Goal: Task Accomplishment & Management: Use online tool/utility

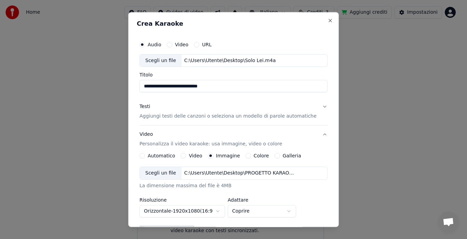
scroll to position [38, 0]
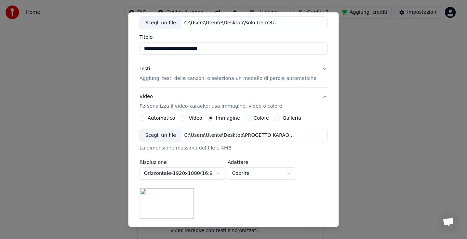
click at [257, 170] on body "**********" at bounding box center [231, 107] width 462 height 275
click at [262, 172] on body "**********" at bounding box center [231, 107] width 462 height 275
select select "****"
click at [275, 116] on button "Galleria" at bounding box center [277, 117] width 5 height 5
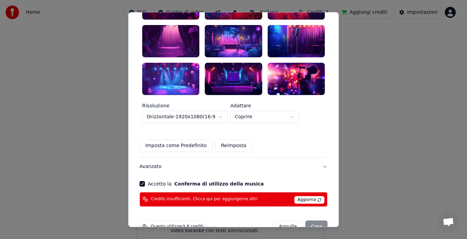
scroll to position [224, 0]
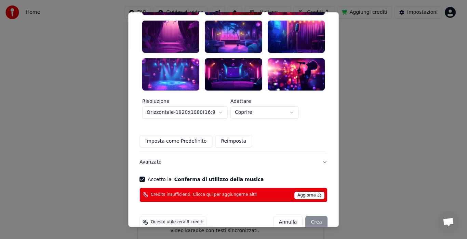
click at [186, 216] on div "Questo utilizzerà 8 crediti" at bounding box center [173, 222] width 67 height 12
click at [185, 219] on span "Questo utilizzerà 8 crediti" at bounding box center [177, 221] width 53 height 5
click at [309, 191] on span "Aggiorna" at bounding box center [310, 195] width 30 height 8
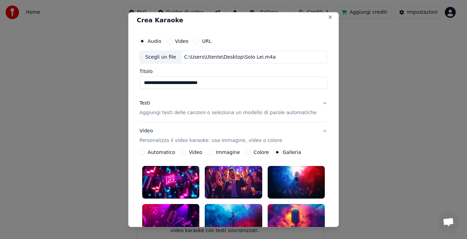
scroll to position [0, 0]
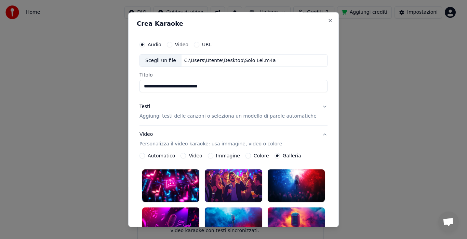
click at [315, 106] on button "Testi Aggiungi testi delle canzoni o seleziona un modello di parole automatiche" at bounding box center [234, 111] width 188 height 27
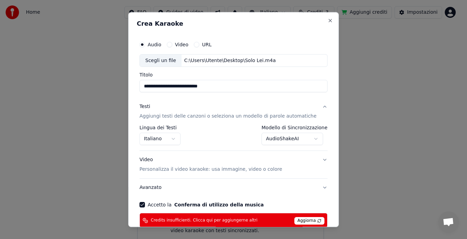
click at [315, 156] on button "Video Personalizza il video karaoke: usa immagine, video o colore" at bounding box center [234, 164] width 188 height 27
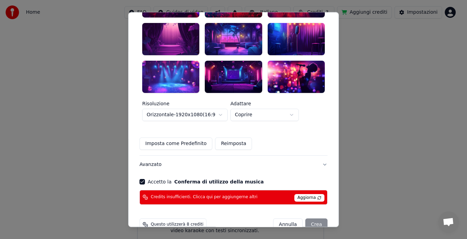
scroll to position [224, 0]
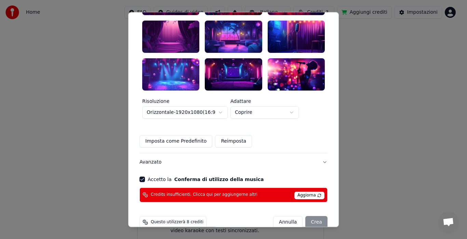
click at [151, 153] on button "Avanzato" at bounding box center [234, 162] width 188 height 18
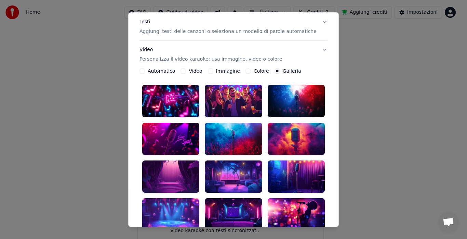
scroll to position [38, 0]
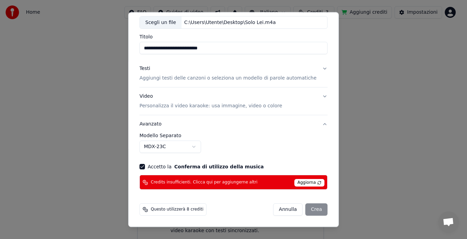
click at [200, 146] on body "**********" at bounding box center [231, 107] width 462 height 275
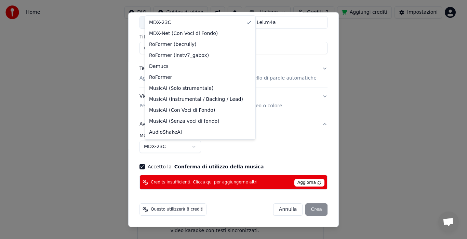
click at [200, 146] on body "**********" at bounding box center [231, 107] width 462 height 275
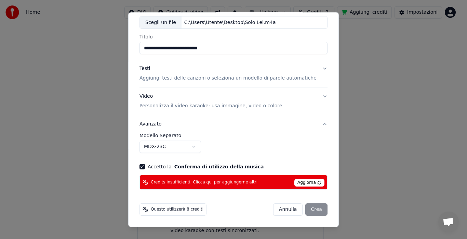
click at [299, 207] on div "Annulla Crea" at bounding box center [300, 209] width 54 height 12
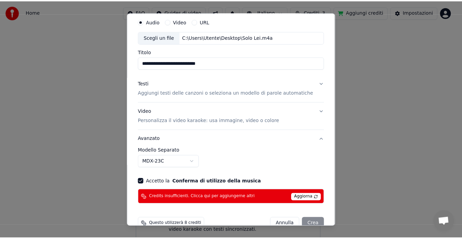
scroll to position [0, 0]
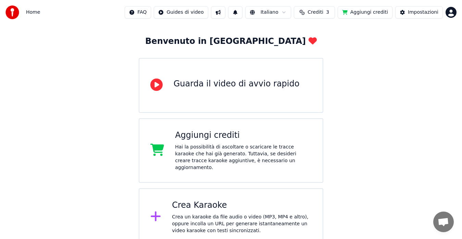
click at [323, 8] on button "Crediti 3" at bounding box center [314, 12] width 41 height 12
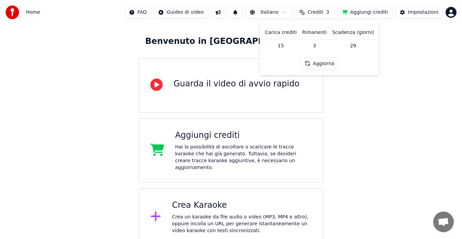
click at [320, 63] on button "Aggiorna" at bounding box center [319, 63] width 39 height 12
click at [365, 16] on button "Aggiungi crediti" at bounding box center [364, 12] width 55 height 12
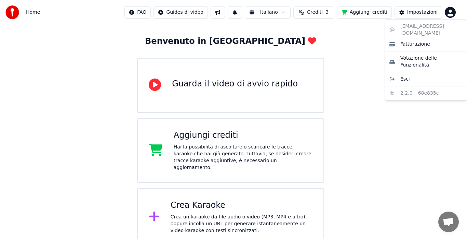
click at [451, 9] on html "Home FAQ Guides di video Italiano Crediti 3 Aggiungi crediti Impostazioni Benve…" at bounding box center [233, 107] width 467 height 275
click at [421, 41] on span "Fatturazione" at bounding box center [416, 44] width 30 height 7
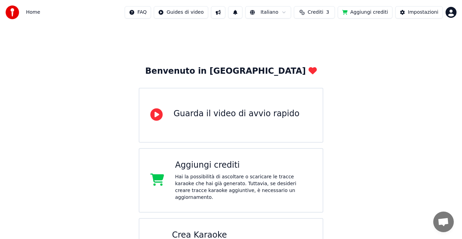
click at [368, 13] on button "Aggiungi crediti" at bounding box center [364, 12] width 55 height 12
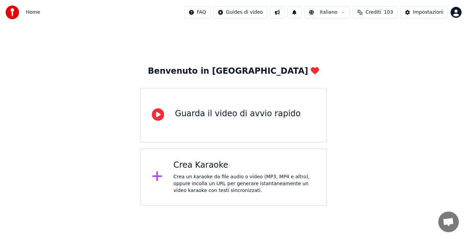
click at [270, 116] on div "Guarda il video di avvio rapido" at bounding box center [238, 113] width 126 height 11
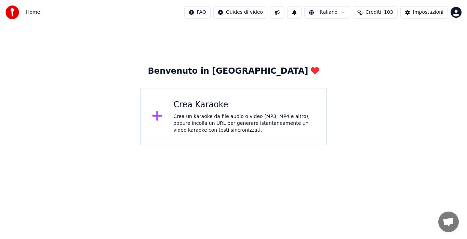
click at [207, 121] on div "Crea un karaoke da file audio o video (MP3, MP4 e altro), oppure incolla un URL…" at bounding box center [244, 123] width 142 height 21
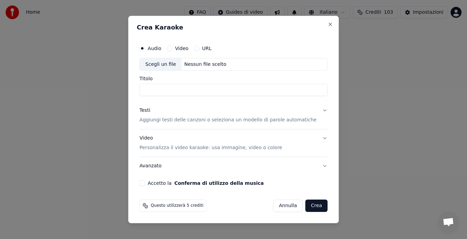
click at [174, 60] on div "Scegli un file" at bounding box center [161, 64] width 42 height 12
click at [150, 88] on input "********" at bounding box center [234, 90] width 188 height 12
click at [200, 90] on input "**********" at bounding box center [234, 90] width 188 height 12
click at [202, 90] on input "**********" at bounding box center [234, 90] width 188 height 12
click at [234, 90] on input "**********" at bounding box center [234, 90] width 188 height 12
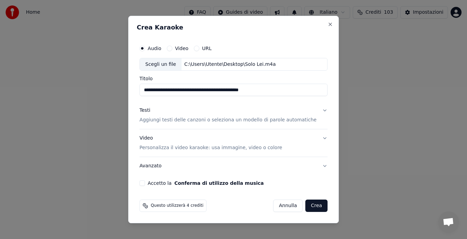
type input "**********"
click at [318, 110] on button "Testi Aggiungi testi delle canzoni o seleziona un modello di parole automatiche" at bounding box center [234, 115] width 188 height 27
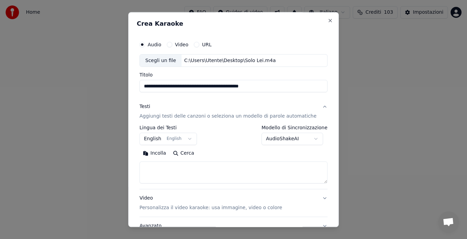
click at [188, 137] on button "English English" at bounding box center [168, 139] width 57 height 12
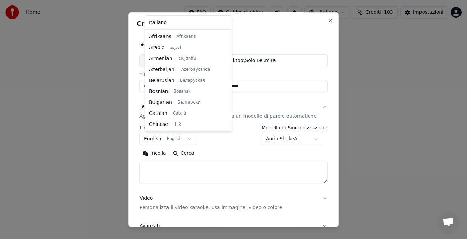
scroll to position [55, 0]
select select "**"
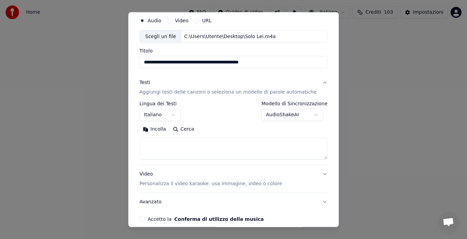
scroll to position [27, 0]
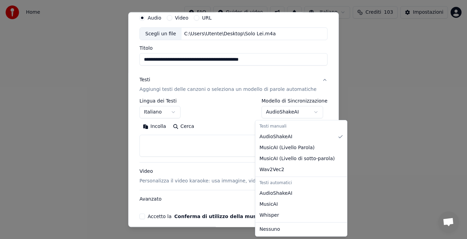
click at [275, 110] on body "**********" at bounding box center [233, 72] width 467 height 145
select select "**********"
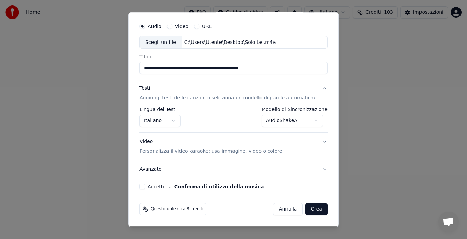
click at [314, 142] on button "Video Personalizza il video karaoke: usa immagine, video o colore" at bounding box center [234, 146] width 188 height 27
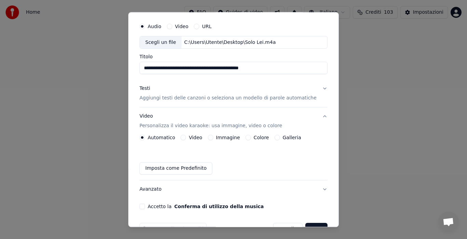
click at [277, 138] on button "Galleria" at bounding box center [277, 137] width 5 height 5
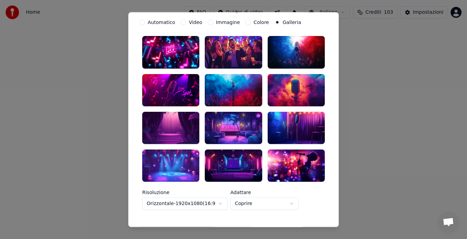
scroll to position [151, 0]
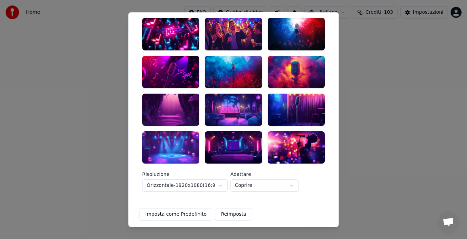
click at [167, 131] on div at bounding box center [170, 147] width 57 height 32
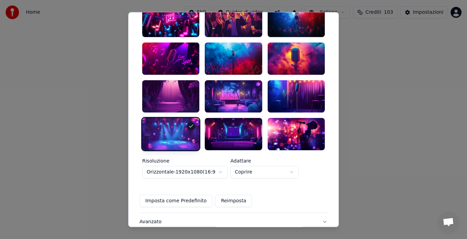
scroll to position [178, 0]
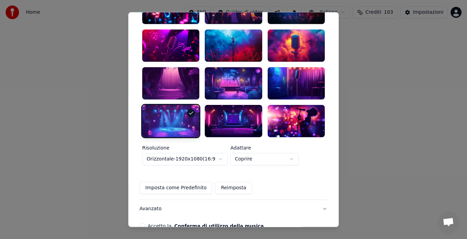
click at [267, 153] on button "Coprire" at bounding box center [265, 159] width 68 height 12
click at [258, 141] on body "**********" at bounding box center [233, 72] width 467 height 145
click at [259, 141] on body "**********" at bounding box center [233, 72] width 467 height 145
click at [255, 153] on button "Coprire" at bounding box center [265, 159] width 68 height 12
click at [263, 166] on div "**********" at bounding box center [234, 84] width 188 height 218
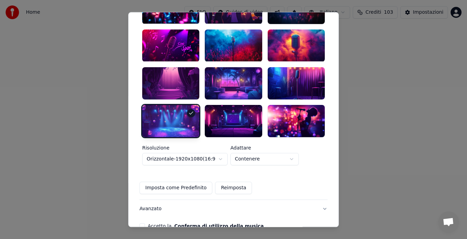
click at [186, 111] on div at bounding box center [170, 121] width 57 height 32
click at [192, 112] on icon at bounding box center [192, 113] width 4 height 2
click at [225, 83] on div at bounding box center [233, 83] width 57 height 32
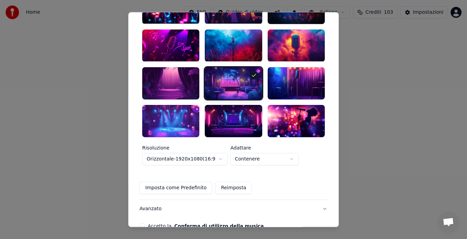
click at [256, 153] on button "Contenere" at bounding box center [265, 159] width 68 height 12
select select "*****"
click at [178, 105] on div at bounding box center [170, 121] width 57 height 32
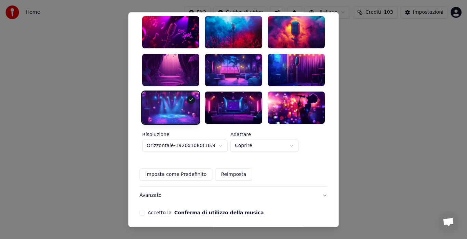
scroll to position [204, 0]
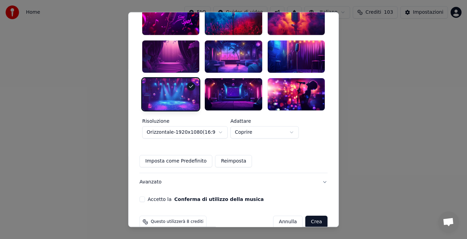
click at [152, 173] on button "Avanzato" at bounding box center [234, 182] width 188 height 18
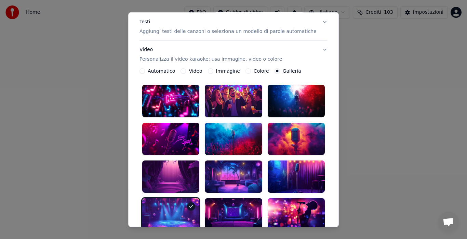
scroll to position [18, 0]
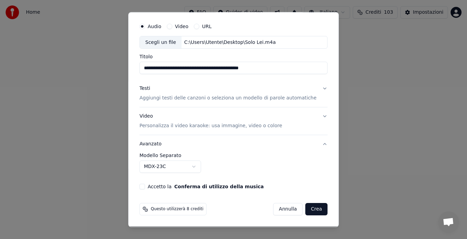
click at [145, 185] on button "Accetto la Conferma di utilizzo della musica" at bounding box center [142, 186] width 5 height 5
click at [317, 115] on div "**********" at bounding box center [234, 104] width 194 height 175
click at [315, 115] on button "Video Personalizza il video karaoke: usa immagine, video o colore" at bounding box center [234, 120] width 188 height 27
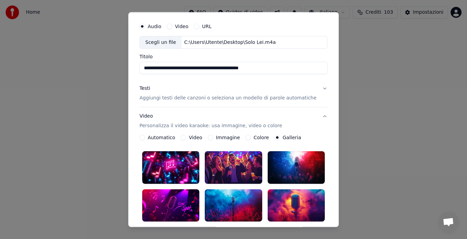
click at [315, 115] on button "Video Personalizza il video karaoke: usa immagine, video o colore" at bounding box center [234, 120] width 188 height 27
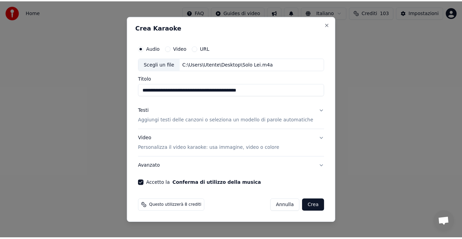
scroll to position [0, 0]
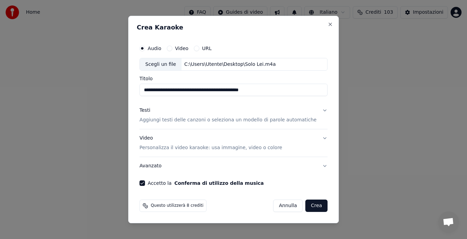
click at [318, 110] on button "Testi Aggiungi testi delle canzoni o seleziona un modello di parole automatiche" at bounding box center [234, 115] width 188 height 27
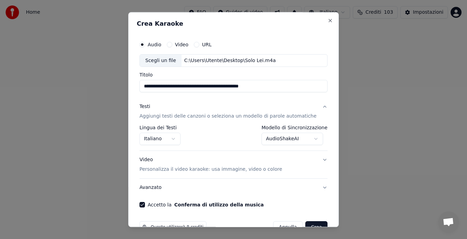
click at [314, 107] on button "Testi Aggiungi testi delle canzoni o seleziona un modello di parole automatiche" at bounding box center [234, 111] width 188 height 27
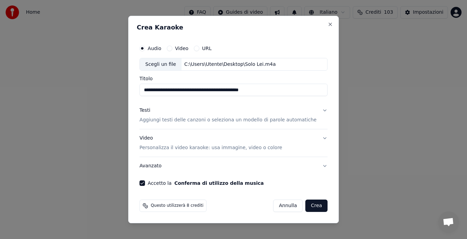
click at [310, 205] on button "Crea" at bounding box center [317, 205] width 22 height 12
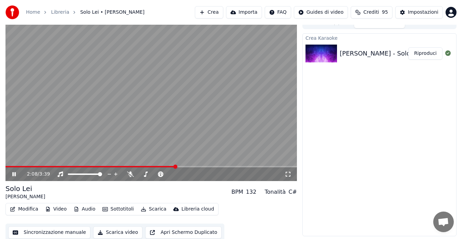
scroll to position [10, 0]
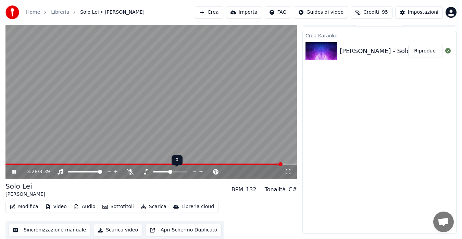
click at [202, 170] on icon at bounding box center [201, 171] width 7 height 7
click at [194, 171] on icon at bounding box center [194, 171] width 3 height 1
click at [255, 197] on div "Solo Lei [PERSON_NAME] BPM 132 Tonalità C#" at bounding box center [150, 189] width 291 height 16
click at [24, 207] on button "Modifica" at bounding box center [24, 207] width 34 height 10
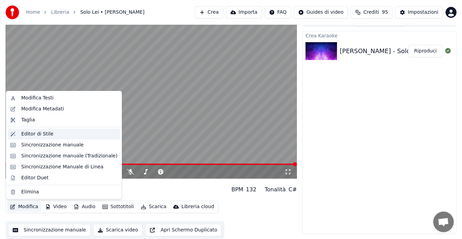
click at [33, 137] on div "Editor di Stile" at bounding box center [37, 133] width 32 height 7
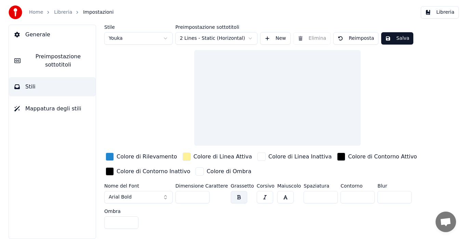
scroll to position [0, 0]
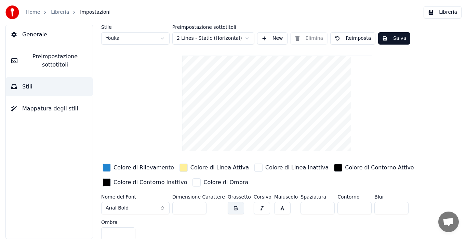
click at [52, 39] on button "Generale" at bounding box center [49, 34] width 87 height 19
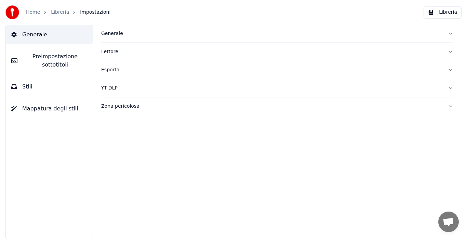
click at [107, 37] on div "Generale" at bounding box center [272, 33] width 342 height 7
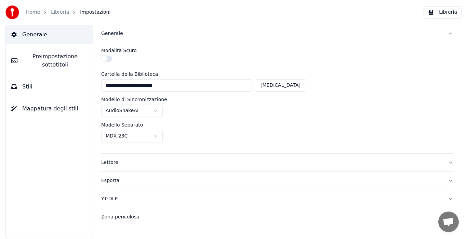
click at [107, 160] on div "Lettore" at bounding box center [272, 162] width 342 height 7
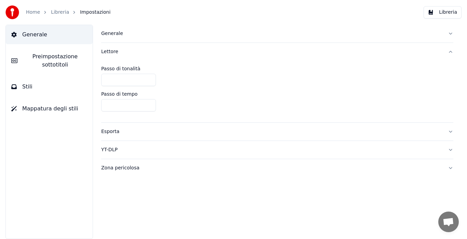
click at [111, 132] on div "Esporta" at bounding box center [272, 131] width 342 height 7
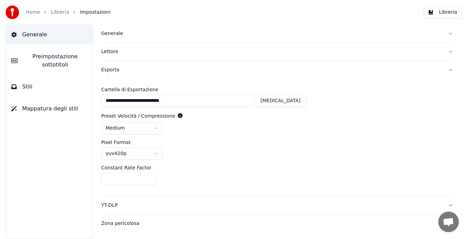
click at [290, 103] on button "[MEDICAL_DATA]" at bounding box center [281, 100] width 52 height 12
type input "**********"
click at [156, 124] on html "**********" at bounding box center [233, 119] width 467 height 239
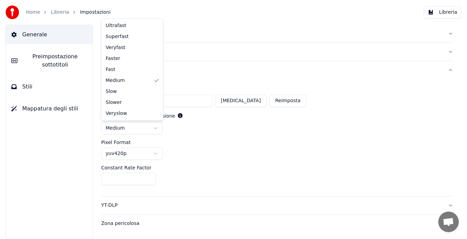
click at [156, 124] on html "**********" at bounding box center [233, 119] width 467 height 239
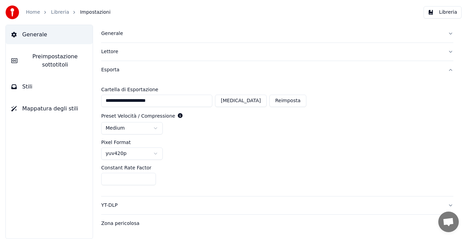
click at [198, 149] on div "yuv420p" at bounding box center [277, 153] width 352 height 12
click at [50, 62] on span "Preimpostazione sottotitoli" at bounding box center [55, 60] width 64 height 16
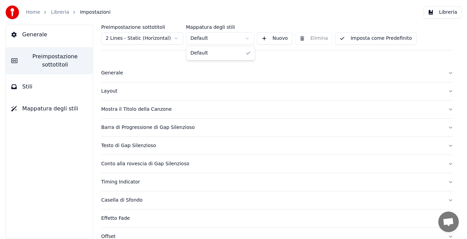
click at [219, 34] on html "Home Libreria Impostazioni Libreria Generale Preimpostazione sottotitoli Stili …" at bounding box center [233, 119] width 467 height 239
click at [174, 39] on html "Home Libreria Impostazioni Libreria Generale Preimpostazione sottotitoli Stili …" at bounding box center [233, 119] width 467 height 239
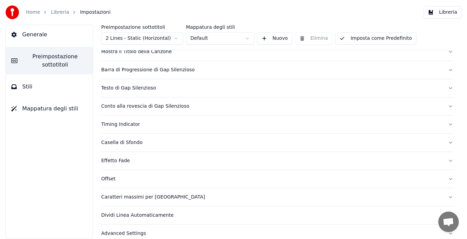
scroll to position [53, 0]
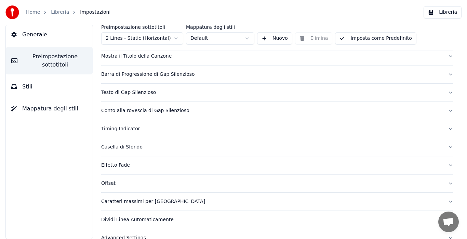
click at [55, 91] on button "Stili" at bounding box center [49, 86] width 87 height 19
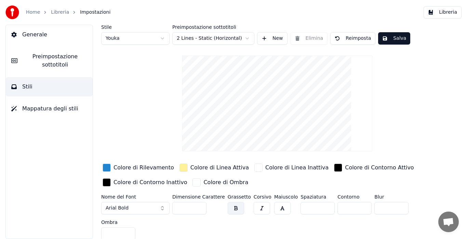
scroll to position [3, 0]
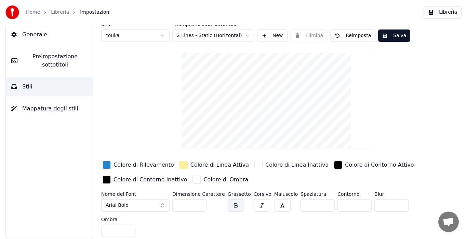
click at [55, 108] on span "Mappatura degli stili" at bounding box center [50, 108] width 56 height 8
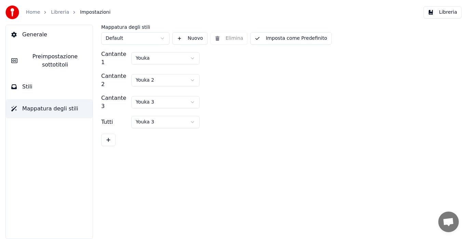
click at [53, 93] on button "Stili" at bounding box center [49, 86] width 87 height 19
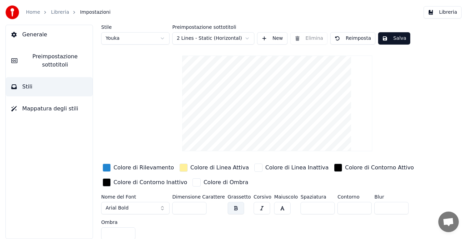
click at [213, 40] on html "Home Libreria Impostazioni Libreria Generale Preimpostazione sottotitoli Stili …" at bounding box center [233, 119] width 467 height 239
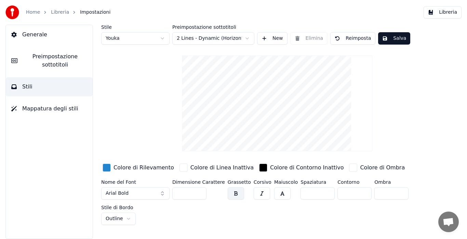
click at [220, 36] on html "Home Libreria Impostazioni Libreria Generale Preimpostazione sottotitoli Stili …" at bounding box center [233, 119] width 467 height 239
click at [211, 35] on html "Home Libreria Impostazioni Libreria Generale Preimpostazione sottotitoli Stili …" at bounding box center [233, 119] width 467 height 239
click at [206, 40] on html "Home Libreria Impostazioni Libreria Generale Preimpostazione sottotitoli Stili …" at bounding box center [233, 119] width 467 height 239
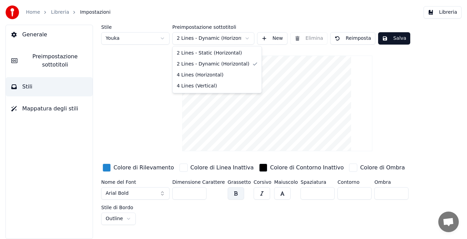
click at [203, 38] on html "Home Libreria Impostazioni Libreria Generale Preimpostazione sottotitoli Stili …" at bounding box center [233, 119] width 467 height 239
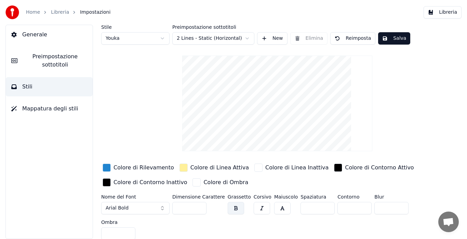
click at [270, 39] on button "New" at bounding box center [272, 38] width 30 height 12
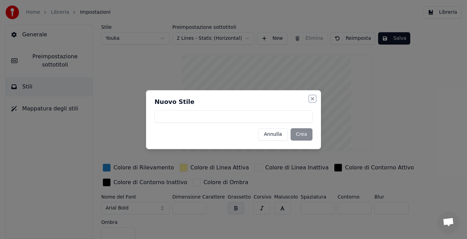
click at [314, 97] on button "Close" at bounding box center [312, 98] width 5 height 5
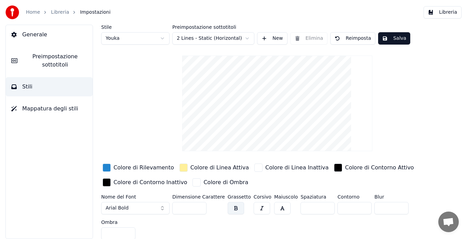
click at [47, 65] on span "Preimpostazione sottotitoli" at bounding box center [55, 60] width 64 height 16
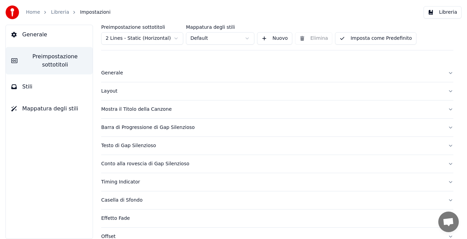
click at [103, 73] on div "Generale" at bounding box center [272, 72] width 342 height 7
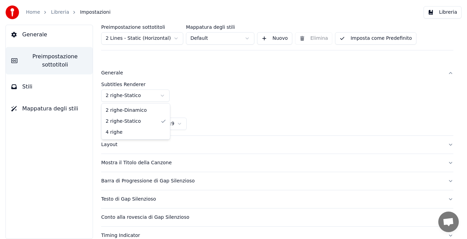
click at [130, 93] on html "Home Libreria Impostazioni Libreria Generale Preimpostazione sottotitoli Stili …" at bounding box center [233, 119] width 467 height 239
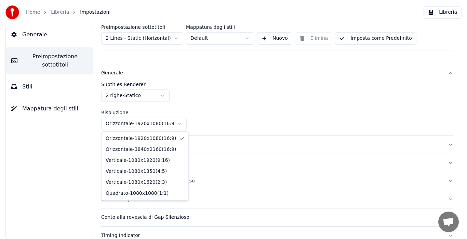
click at [141, 125] on html "Home Libreria Impostazioni Libreria Generale Preimpostazione sottotitoli Stili …" at bounding box center [233, 119] width 467 height 239
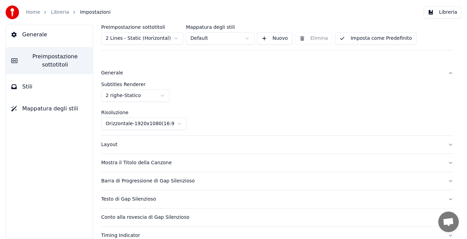
click at [141, 125] on html "Home Libreria Impostazioni Libreria Generale Preimpostazione sottotitoli Stili …" at bounding box center [233, 119] width 467 height 239
click at [145, 149] on button "Layout" at bounding box center [277, 145] width 352 height 18
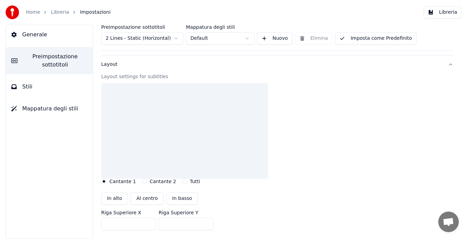
scroll to position [40, 0]
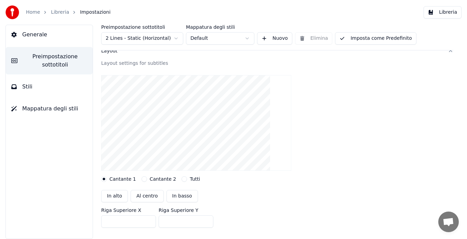
click at [141, 194] on button "Al centro" at bounding box center [147, 196] width 33 height 12
type input "***"
click at [181, 195] on button "In basso" at bounding box center [182, 196] width 31 height 12
type input "***"
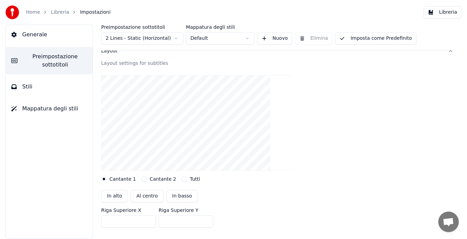
type input "***"
click at [140, 195] on button "Al centro" at bounding box center [147, 196] width 33 height 12
type input "***"
click at [364, 38] on button "Imposta come Predefinito" at bounding box center [375, 38] width 81 height 12
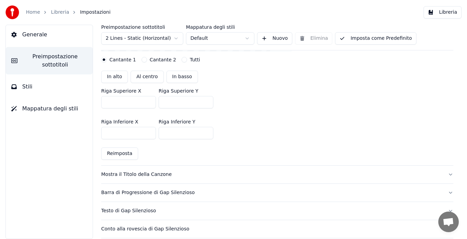
scroll to position [160, 0]
click at [157, 176] on div "Mostra il Titolo della Canzone" at bounding box center [272, 173] width 342 height 7
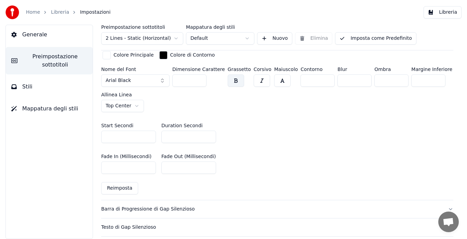
scroll to position [306, 0]
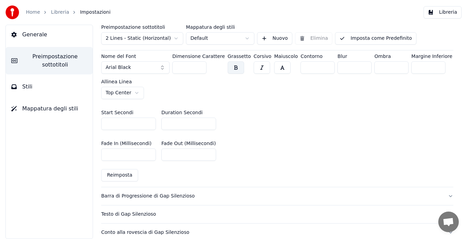
click at [162, 193] on div "Barra di Progressione di Gap Silenzioso" at bounding box center [272, 195] width 342 height 7
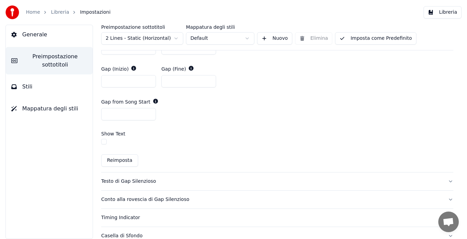
scroll to position [359, 0]
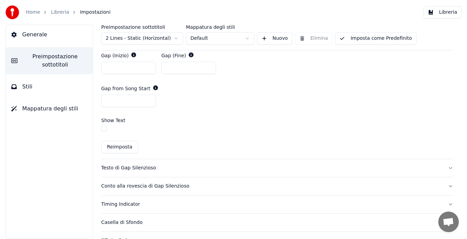
click at [136, 165] on div "Testo di Gap Silenzioso" at bounding box center [272, 167] width 342 height 7
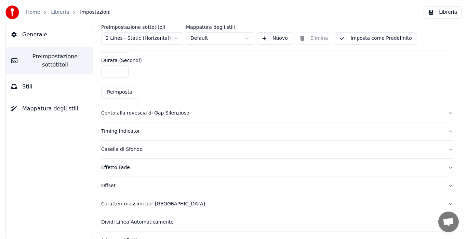
scroll to position [364, 0]
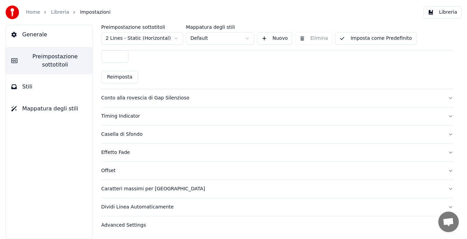
click at [159, 98] on div "Conto alla rovescia di Gap Silenzioso" at bounding box center [272, 97] width 342 height 7
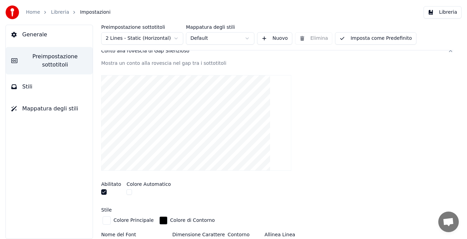
scroll to position [126, 0]
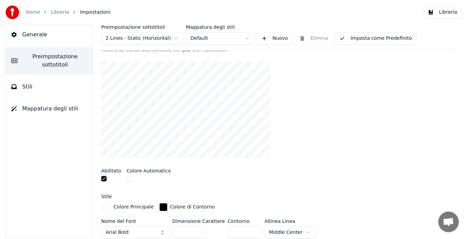
click at [127, 178] on button "button" at bounding box center [129, 178] width 5 height 5
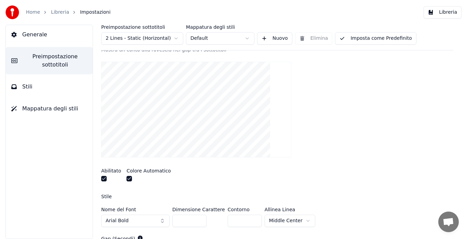
click at [103, 176] on button "button" at bounding box center [103, 178] width 5 height 5
click at [103, 180] on button "button" at bounding box center [103, 178] width 5 height 5
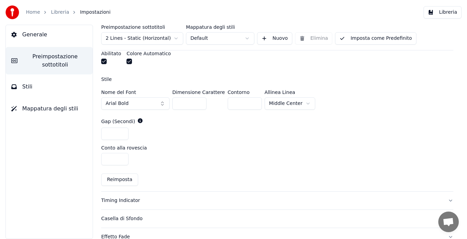
scroll to position [246, 0]
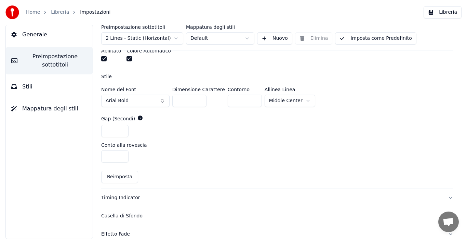
click at [204, 194] on div "Timing Indicator" at bounding box center [272, 197] width 342 height 7
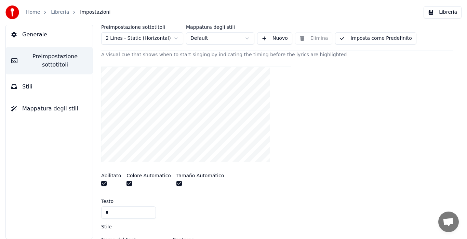
scroll to position [153, 0]
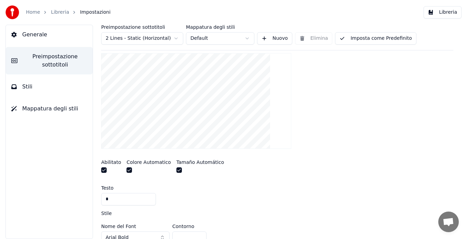
click at [136, 199] on input "*" at bounding box center [128, 199] width 55 height 12
click at [183, 196] on div "*" at bounding box center [277, 199] width 352 height 12
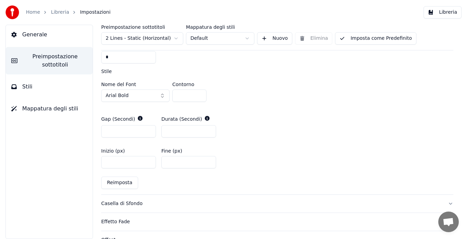
scroll to position [299, 0]
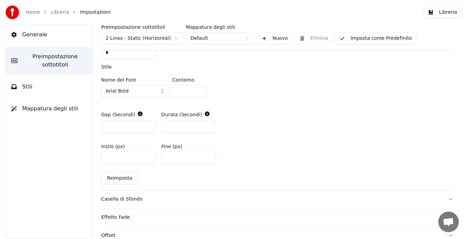
click at [183, 196] on div "Casella di Sfondo" at bounding box center [272, 198] width 342 height 7
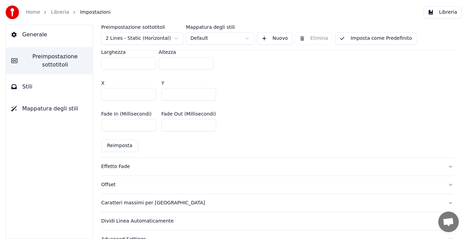
scroll to position [432, 0]
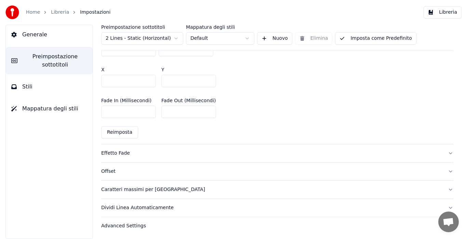
click at [231, 158] on button "Effetto Fade" at bounding box center [277, 153] width 352 height 18
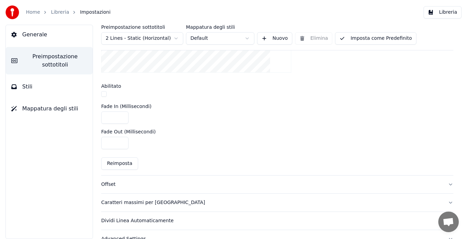
scroll to position [265, 0]
click at [259, 179] on button "Offset" at bounding box center [277, 184] width 352 height 18
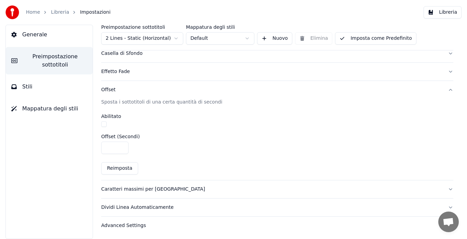
scroll to position [147, 0]
click at [148, 189] on div "Caratteri massimi per [GEOGRAPHIC_DATA]" at bounding box center [272, 188] width 342 height 7
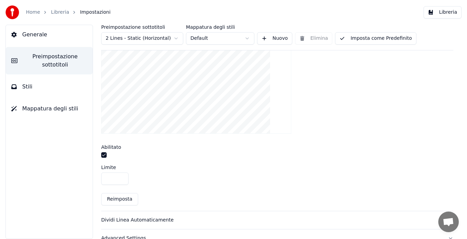
scroll to position [254, 0]
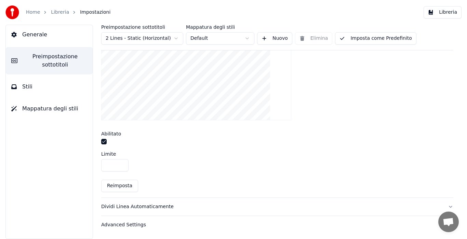
click at [266, 203] on div "Dividi Linea Automaticamente" at bounding box center [272, 206] width 342 height 7
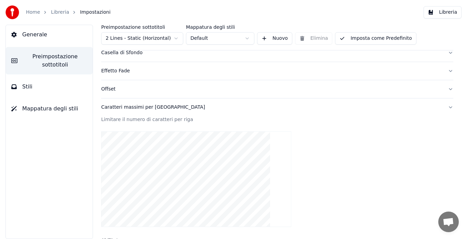
scroll to position [147, 0]
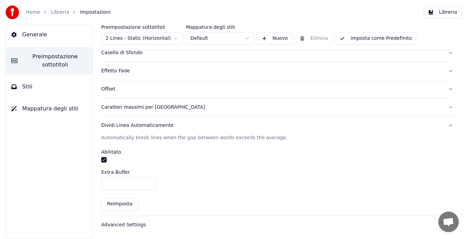
click at [144, 223] on div "Advanced Settings" at bounding box center [272, 224] width 342 height 7
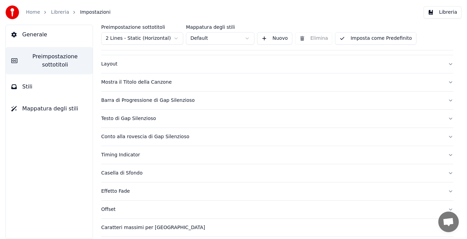
scroll to position [0, 0]
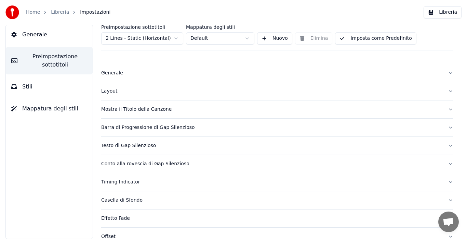
click at [375, 42] on button "Imposta come Predefinito" at bounding box center [375, 38] width 81 height 12
click at [37, 79] on button "Stili" at bounding box center [49, 86] width 87 height 19
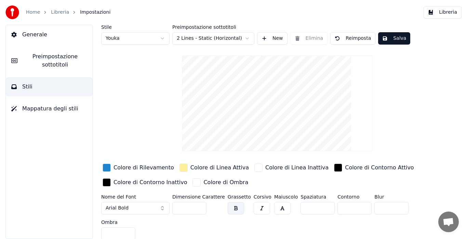
click at [274, 209] on button "button" at bounding box center [282, 208] width 16 height 12
click at [396, 36] on button "Salva" at bounding box center [394, 38] width 32 height 12
click at [55, 102] on button "Mappatura degli stili" at bounding box center [49, 108] width 87 height 19
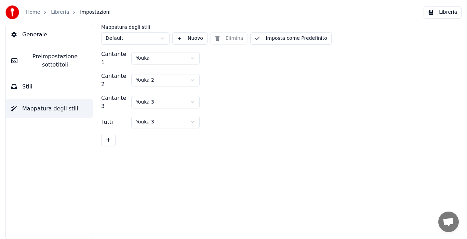
click at [294, 37] on button "Imposta come Predefinito" at bounding box center [290, 38] width 81 height 12
click at [61, 87] on button "Stili" at bounding box center [49, 86] width 87 height 19
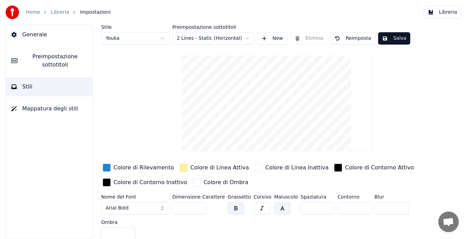
click at [382, 40] on button "Salva" at bounding box center [394, 38] width 32 height 12
click at [64, 63] on span "Preimpostazione sottotitoli" at bounding box center [55, 60] width 64 height 16
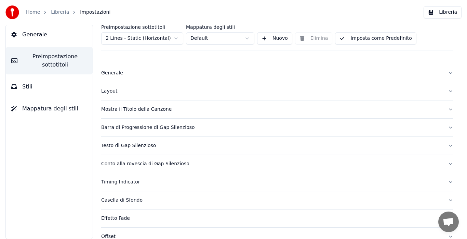
click at [355, 40] on button "Imposta come Predefinito" at bounding box center [375, 38] width 81 height 12
click at [351, 42] on button "Fatto" at bounding box center [351, 38] width 32 height 12
click at [351, 40] on button "Fatto" at bounding box center [351, 38] width 32 height 12
click at [374, 40] on button "Imposta come Predefinito" at bounding box center [375, 38] width 81 height 12
click at [78, 41] on button "Generale" at bounding box center [49, 34] width 87 height 19
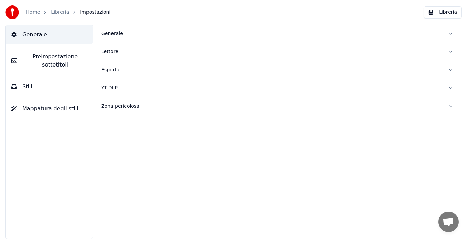
click at [310, 55] on div "Lettore" at bounding box center [272, 51] width 342 height 7
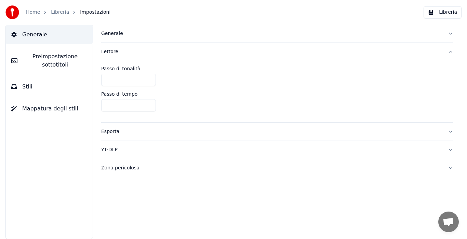
click at [294, 130] on div "Esporta" at bounding box center [272, 131] width 342 height 7
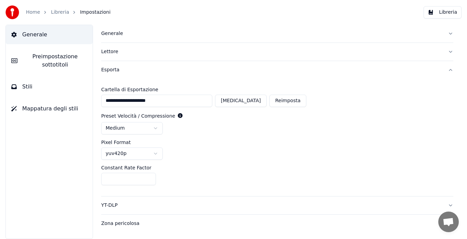
click at [28, 36] on span "Generale" at bounding box center [34, 34] width 25 height 8
click at [46, 35] on button "Generale" at bounding box center [49, 34] width 87 height 19
click at [57, 11] on link "Libreria" at bounding box center [60, 12] width 18 height 7
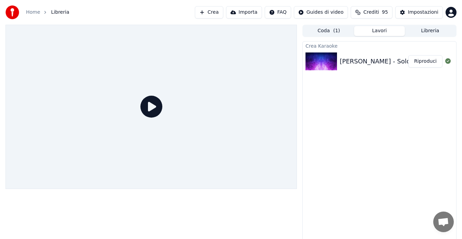
click at [425, 60] on button "Riproduci" at bounding box center [425, 61] width 34 height 12
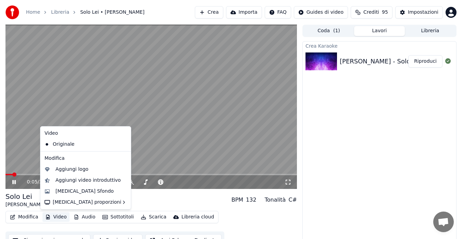
click at [53, 214] on button "Video" at bounding box center [55, 217] width 27 height 10
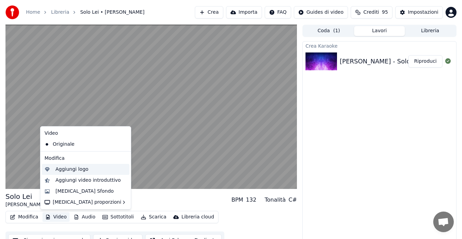
click at [92, 169] on div "Aggiungi logo" at bounding box center [90, 169] width 71 height 7
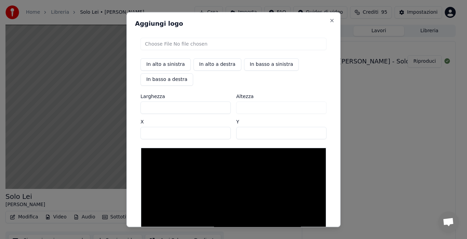
click at [170, 79] on button "In basso a destra" at bounding box center [167, 79] width 53 height 12
type input "****"
type input "***"
click at [208, 44] on input "file" at bounding box center [234, 44] width 186 height 12
type input "**********"
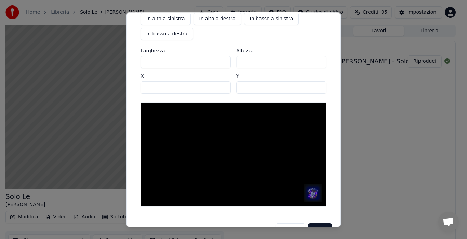
scroll to position [63, 0]
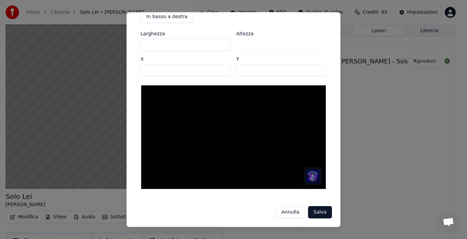
click at [310, 174] on img at bounding box center [313, 176] width 18 height 18
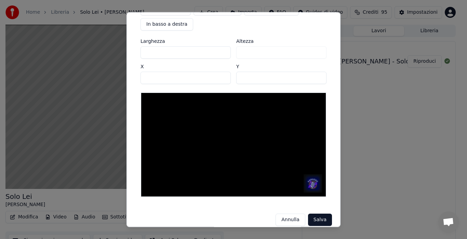
scroll to position [49, 0]
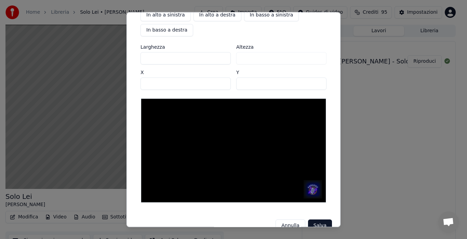
click at [155, 55] on input "***" at bounding box center [186, 58] width 90 height 12
type input "***"
click at [221, 55] on input "***" at bounding box center [186, 58] width 90 height 12
type input "***"
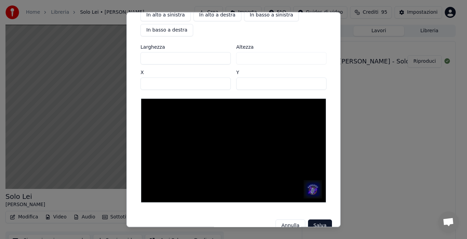
type input "***"
click at [221, 55] on input "***" at bounding box center [186, 58] width 90 height 12
type input "***"
click at [221, 55] on input "***" at bounding box center [186, 58] width 90 height 12
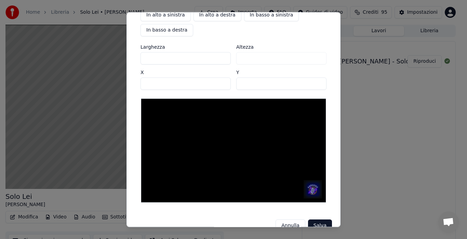
type input "***"
click at [221, 55] on input "***" at bounding box center [186, 58] width 90 height 12
type input "***"
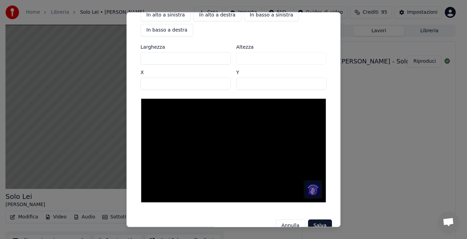
click at [221, 55] on input "***" at bounding box center [186, 58] width 90 height 12
type input "***"
click at [221, 55] on input "***" at bounding box center [186, 58] width 90 height 12
type input "***"
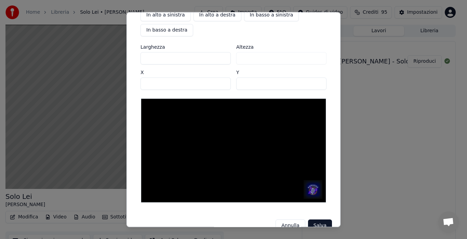
type input "***"
click at [221, 55] on input "***" at bounding box center [186, 58] width 90 height 12
type input "***"
click at [221, 55] on input "***" at bounding box center [186, 58] width 90 height 12
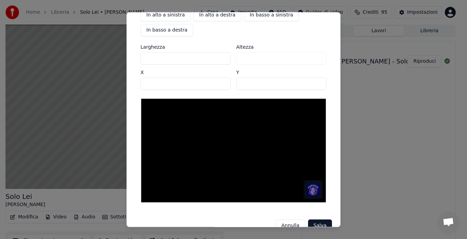
type input "***"
click at [221, 55] on input "***" at bounding box center [186, 58] width 90 height 12
type input "***"
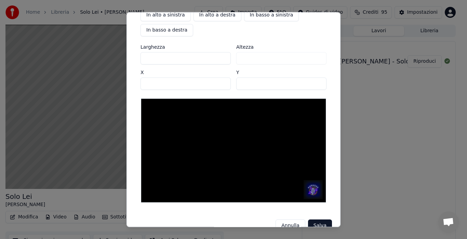
type input "***"
click at [221, 55] on input "***" at bounding box center [186, 58] width 90 height 12
click at [308, 60] on div "Altezza ***" at bounding box center [281, 54] width 90 height 20
click at [258, 57] on div "Altezza ***" at bounding box center [281, 54] width 90 height 20
click at [222, 82] on input "****" at bounding box center [186, 83] width 90 height 12
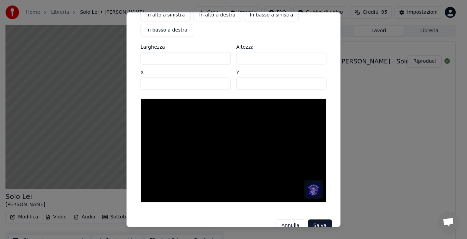
click at [222, 82] on input "****" at bounding box center [186, 83] width 90 height 12
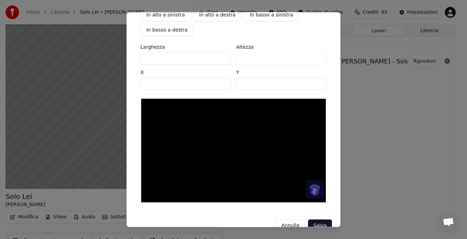
click at [222, 82] on input "****" at bounding box center [186, 83] width 90 height 12
click at [223, 86] on input "****" at bounding box center [186, 83] width 90 height 12
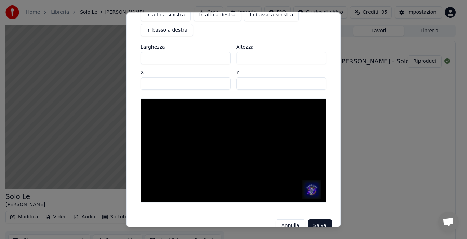
click at [223, 86] on input "****" at bounding box center [186, 83] width 90 height 12
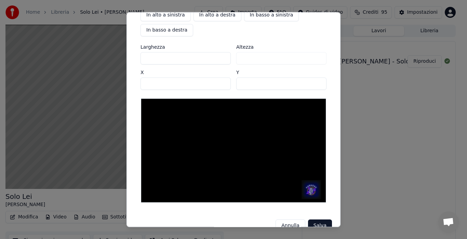
click at [223, 86] on input "****" at bounding box center [186, 83] width 90 height 12
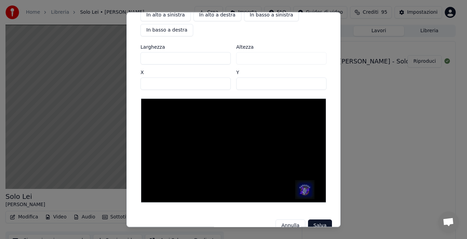
type input "****"
click at [223, 86] on input "****" at bounding box center [186, 83] width 90 height 12
click at [319, 81] on input "***" at bounding box center [281, 83] width 90 height 12
click at [319, 86] on input "***" at bounding box center [281, 83] width 90 height 12
click at [318, 86] on input "***" at bounding box center [281, 83] width 90 height 12
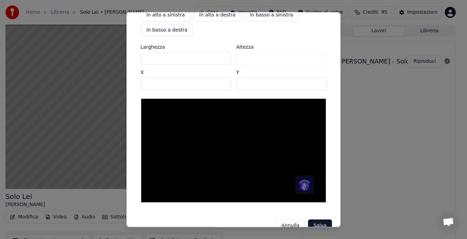
click at [317, 80] on input "***" at bounding box center [281, 83] width 90 height 12
type input "***"
click at [317, 85] on input "***" at bounding box center [281, 83] width 90 height 12
click at [320, 221] on button "Salva" at bounding box center [320, 225] width 24 height 12
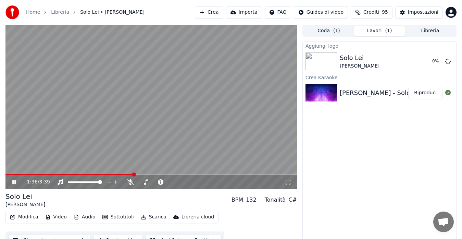
click at [48, 215] on icon "button" at bounding box center [48, 216] width 4 height 5
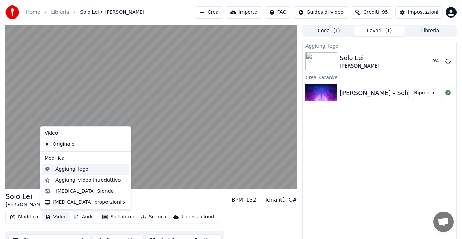
click at [57, 168] on div "Aggiungi logo" at bounding box center [71, 169] width 33 height 7
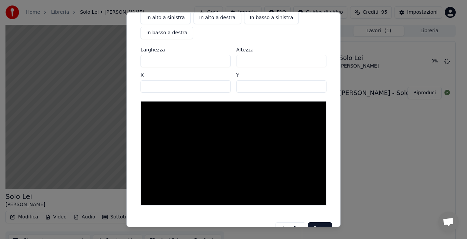
scroll to position [63, 0]
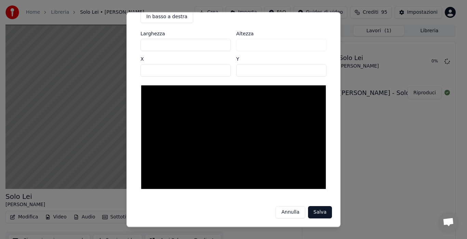
click at [290, 211] on button "Annulla" at bounding box center [291, 212] width 30 height 12
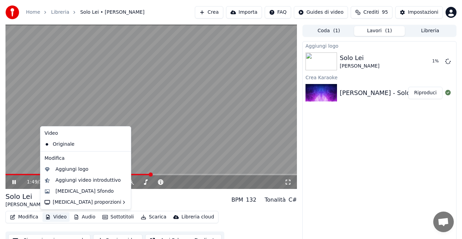
click at [51, 217] on button "Video" at bounding box center [55, 217] width 27 height 10
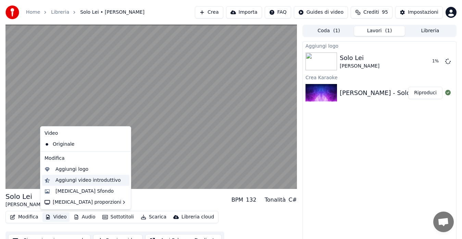
click at [85, 181] on div "Aggiungi video introduttivo" at bounding box center [87, 180] width 65 height 7
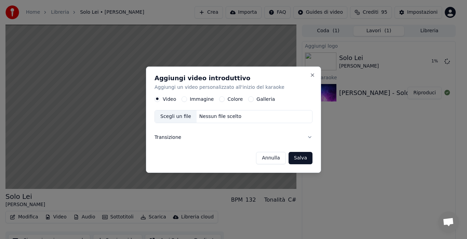
click at [311, 136] on button "Transizione" at bounding box center [234, 137] width 158 height 18
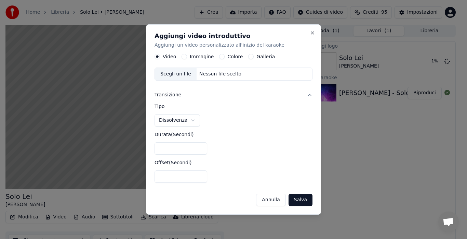
click at [230, 77] on div "Nessun file scelto" at bounding box center [221, 74] width 48 height 7
click at [248, 55] on button "Galleria" at bounding box center [250, 56] width 5 height 5
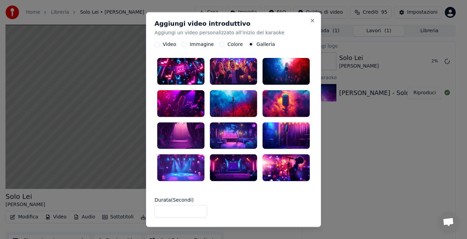
click at [246, 57] on div at bounding box center [234, 123] width 158 height 137
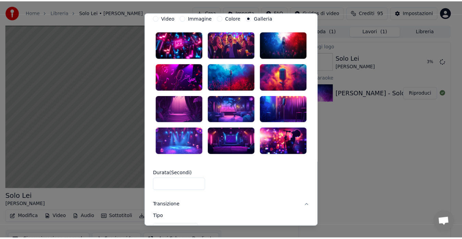
scroll to position [0, 0]
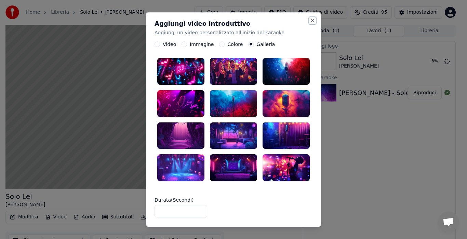
click at [310, 21] on button "Close" at bounding box center [312, 20] width 5 height 5
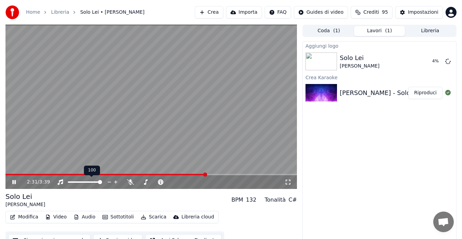
click at [80, 180] on div at bounding box center [91, 181] width 55 height 7
click at [84, 182] on span at bounding box center [85, 181] width 34 height 1
click at [57, 214] on button "Video" at bounding box center [55, 217] width 27 height 10
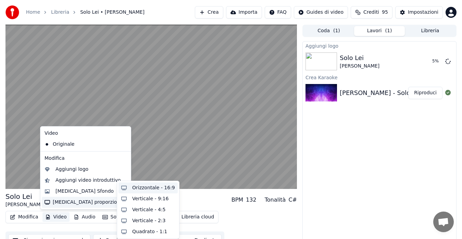
click at [137, 186] on div "Orizzontale - 16:9" at bounding box center [153, 187] width 43 height 7
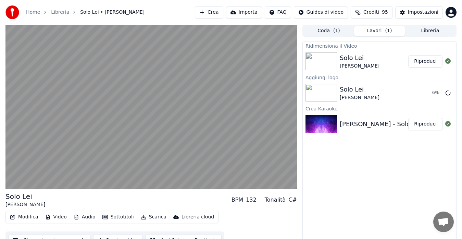
click at [85, 214] on button "Audio" at bounding box center [84, 217] width 27 height 10
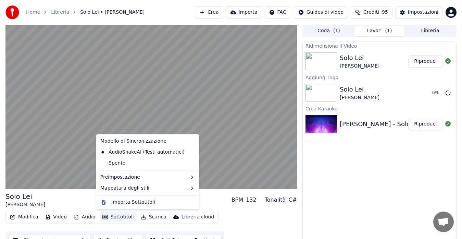
click at [106, 215] on button "Sottotitoli" at bounding box center [118, 217] width 37 height 10
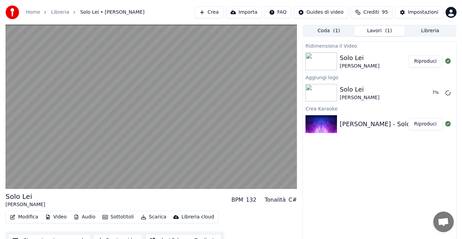
click at [107, 215] on button "Sottotitoli" at bounding box center [118, 217] width 37 height 10
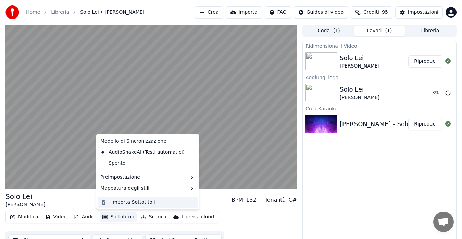
click at [134, 202] on div "Importa Sottotitoli" at bounding box center [133, 201] width 44 height 7
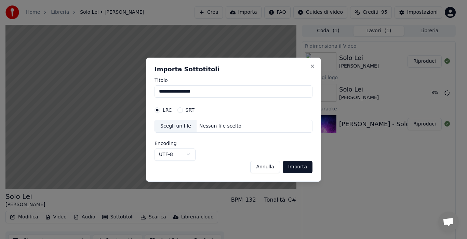
click at [260, 167] on button "Annulla" at bounding box center [265, 166] width 30 height 12
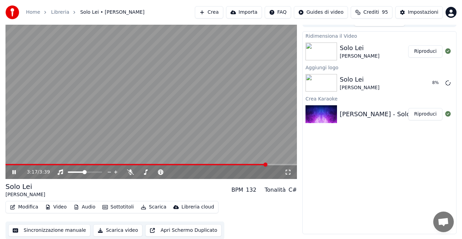
scroll to position [10, 0]
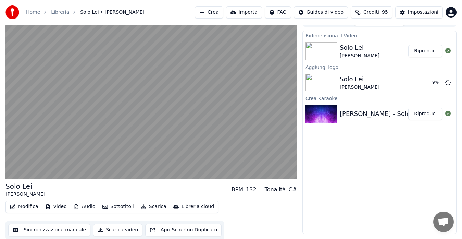
click at [70, 230] on button "Sincronizzazione manuale" at bounding box center [49, 229] width 82 height 12
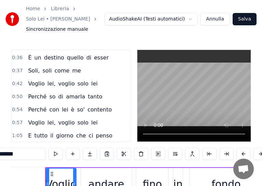
scroll to position [110, 0]
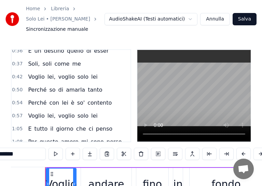
click at [70, 105] on span "è" at bounding box center [72, 103] width 5 height 8
type input "*"
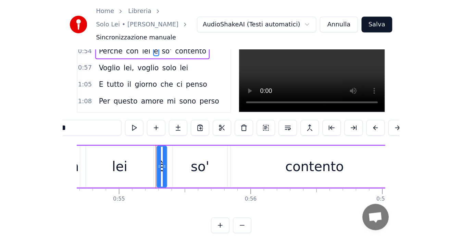
scroll to position [27, 0]
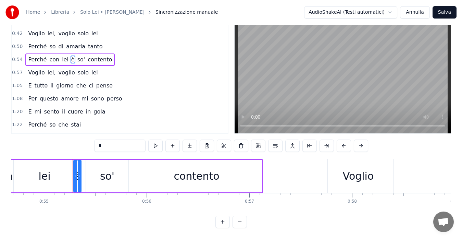
click at [117, 140] on input "*" at bounding box center [119, 145] width 51 height 12
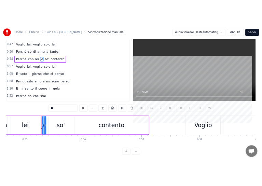
scroll to position [41, 0]
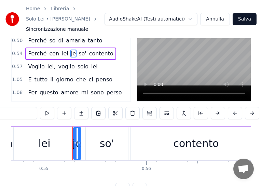
click at [28, 80] on span "E" at bounding box center [29, 80] width 5 height 8
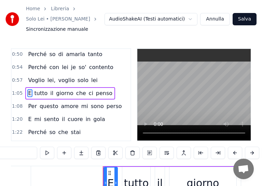
scroll to position [0, 6638]
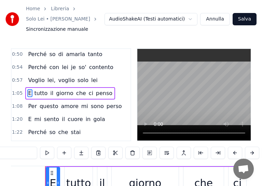
click at [17, 154] on input "*" at bounding box center [11, 153] width 51 height 12
type input "*"
click at [107, 108] on span "perso" at bounding box center [114, 106] width 17 height 8
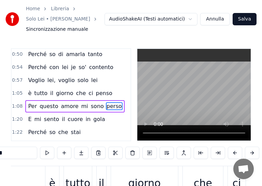
click at [20, 155] on input "*****" at bounding box center [11, 153] width 51 height 12
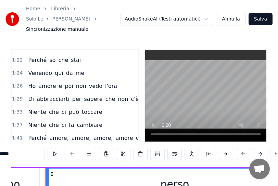
scroll to position [213, 0]
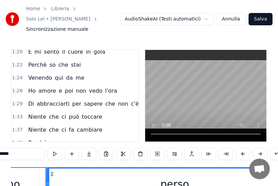
click at [30, 87] on span "Ho" at bounding box center [31, 91] width 9 height 8
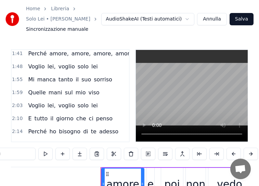
scroll to position [315, 0]
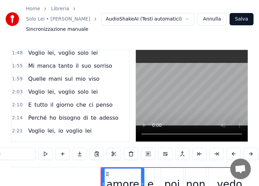
click at [27, 105] on span "E" at bounding box center [29, 105] width 5 height 8
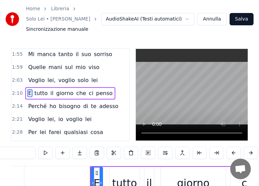
scroll to position [0, 13352]
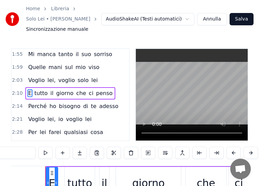
click at [28, 92] on span "E" at bounding box center [29, 93] width 5 height 8
click at [12, 155] on input "*" at bounding box center [9, 153] width 51 height 12
type input "*"
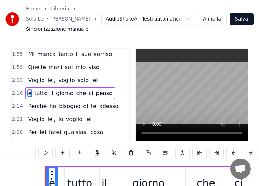
click at [33, 118] on span "Voglio" at bounding box center [36, 119] width 18 height 8
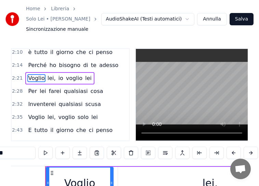
scroll to position [381, 0]
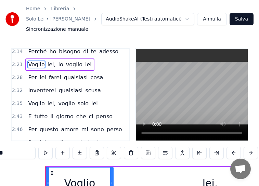
click at [28, 117] on span "E" at bounding box center [29, 117] width 5 height 8
type input "*"
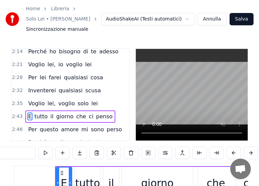
scroll to position [0, 16713]
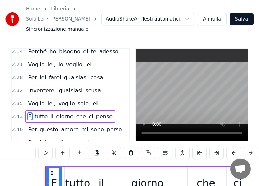
click at [9, 156] on input "*" at bounding box center [9, 153] width 51 height 12
type input "*"
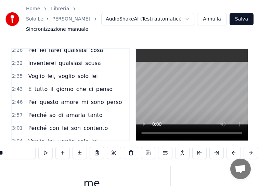
scroll to position [0, 1479]
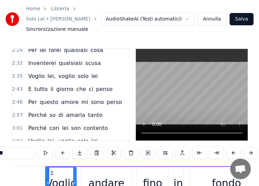
click at [70, 129] on span "son" at bounding box center [75, 128] width 11 height 8
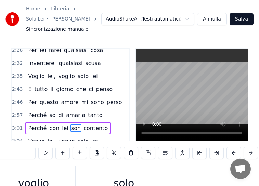
scroll to position [0, 18713]
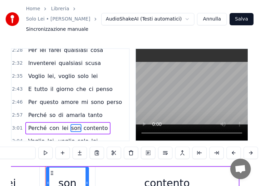
click at [21, 158] on input "***" at bounding box center [9, 153] width 51 height 12
type input "*"
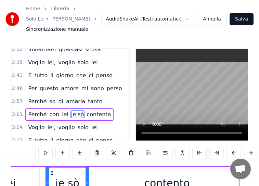
scroll to position [436, 0]
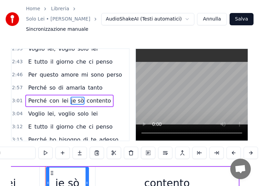
click at [29, 127] on span "E" at bounding box center [29, 127] width 5 height 8
type input "*"
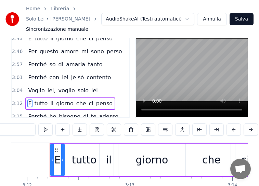
scroll to position [0, 19699]
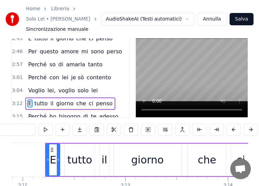
click at [54, 163] on div "E" at bounding box center [53, 159] width 7 height 15
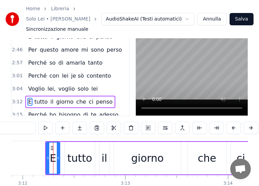
scroll to position [444, 0]
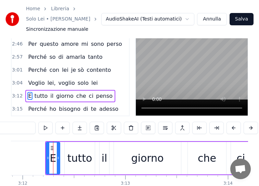
click at [20, 129] on input "*" at bounding box center [9, 128] width 51 height 12
click at [108, 109] on span "adesso" at bounding box center [109, 109] width 21 height 8
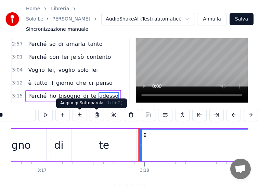
scroll to position [0, 20286]
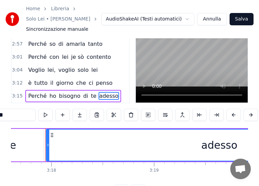
click at [19, 116] on input "******" at bounding box center [9, 115] width 51 height 12
type input "*******"
click at [240, 18] on button "Salva" at bounding box center [242, 19] width 24 height 12
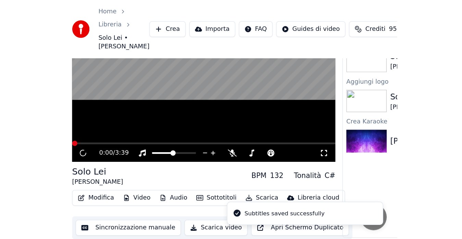
scroll to position [10, 0]
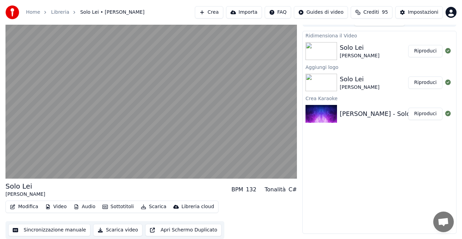
click at [61, 230] on button "Sincronizzazione manuale" at bounding box center [49, 229] width 82 height 12
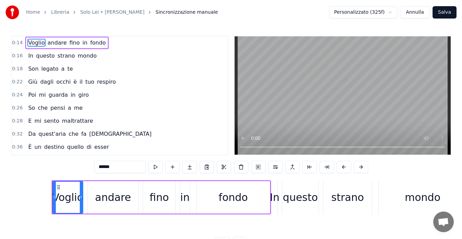
scroll to position [0, 1479]
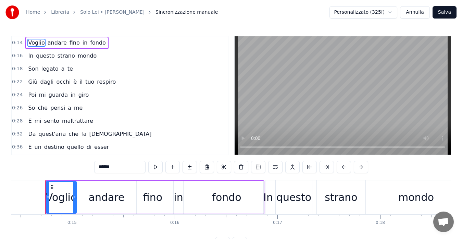
click at [34, 81] on span "Giù" at bounding box center [32, 82] width 11 height 8
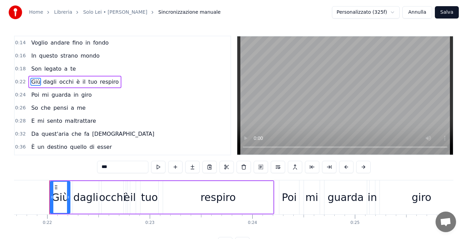
scroll to position [0, 2226]
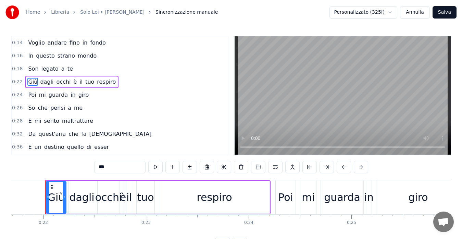
click at [113, 163] on input "***" at bounding box center [119, 166] width 51 height 12
type input "*"
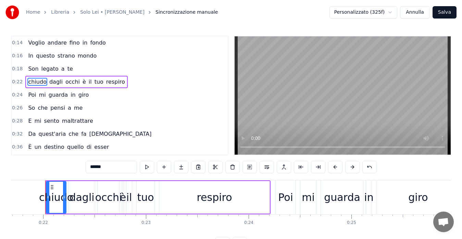
type input "******"
click at [447, 14] on button "Salva" at bounding box center [444, 12] width 24 height 12
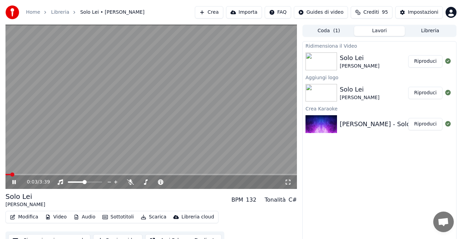
click at [57, 216] on button "Video" at bounding box center [55, 217] width 27 height 10
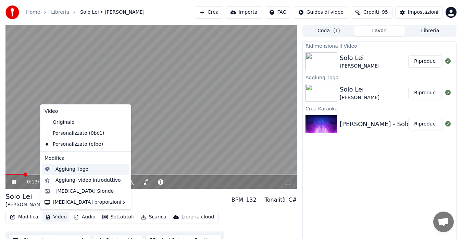
click at [52, 167] on div "Aggiungi logo" at bounding box center [86, 169] width 88 height 11
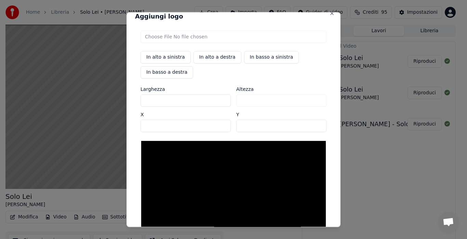
scroll to position [0, 0]
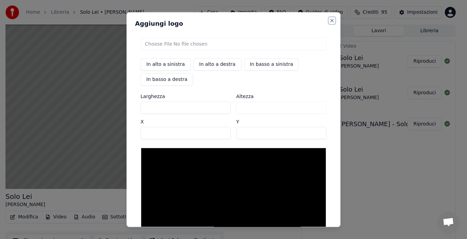
click at [330, 20] on button "Close" at bounding box center [332, 20] width 5 height 5
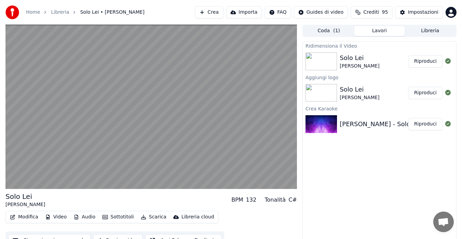
click at [114, 217] on button "Sottotitoli" at bounding box center [118, 217] width 37 height 10
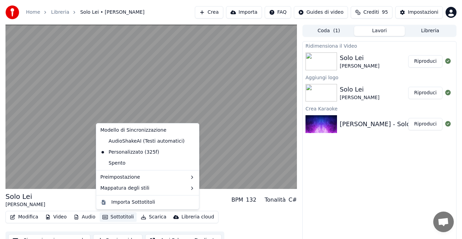
click at [117, 218] on button "Sottotitoli" at bounding box center [118, 217] width 37 height 10
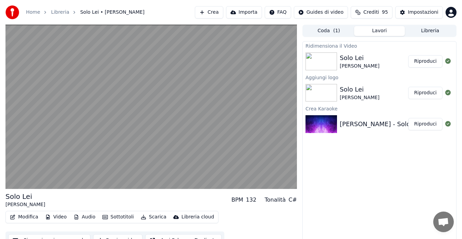
click at [26, 212] on button "Modifica" at bounding box center [24, 217] width 34 height 10
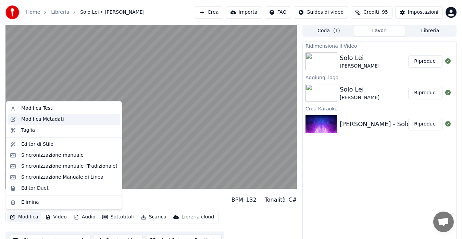
click at [67, 115] on div "Modifica Metadati" at bounding box center [64, 119] width 113 height 11
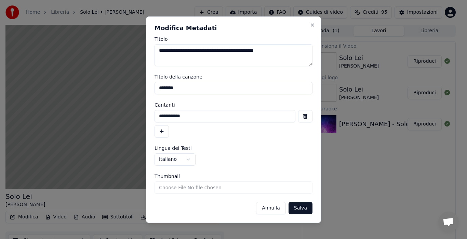
click at [187, 186] on input "Thumbnail" at bounding box center [234, 187] width 158 height 12
click at [166, 128] on button "button" at bounding box center [162, 131] width 14 height 12
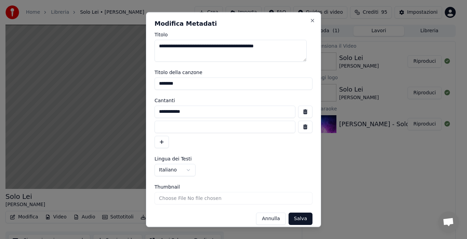
click at [175, 128] on input at bounding box center [225, 126] width 141 height 12
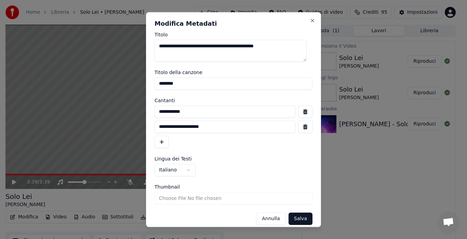
click at [159, 128] on input "**********" at bounding box center [225, 126] width 141 height 12
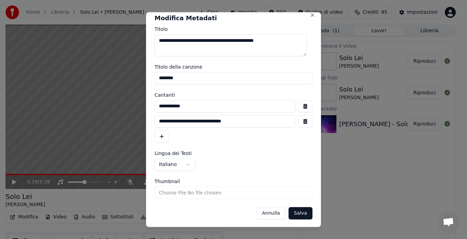
scroll to position [7, 0]
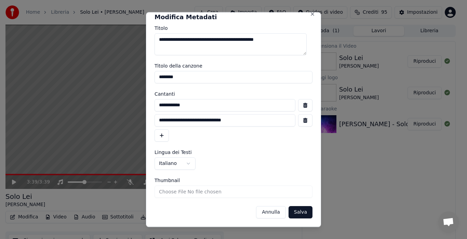
type input "**********"
click at [295, 210] on button "Salva" at bounding box center [301, 212] width 24 height 12
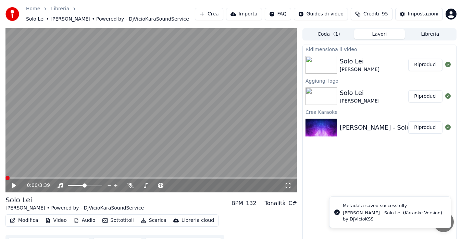
click at [14, 184] on icon at bounding box center [14, 185] width 4 height 5
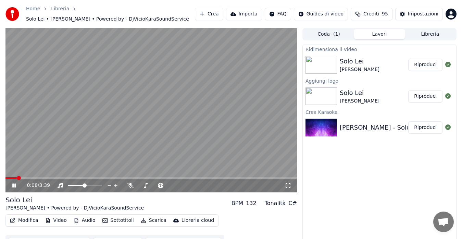
click at [33, 219] on button "Modifica" at bounding box center [24, 220] width 34 height 10
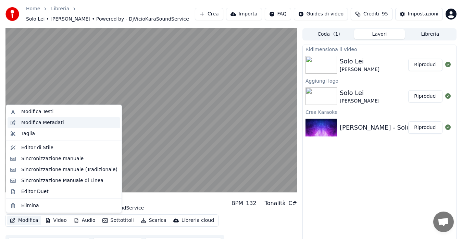
click at [53, 123] on div "Modifica Metadati" at bounding box center [42, 122] width 43 height 7
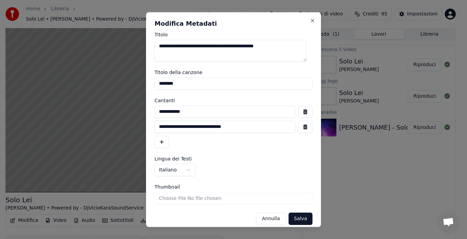
click at [186, 126] on input "**********" at bounding box center [225, 126] width 141 height 12
type input "**********"
click at [291, 216] on button "Salva" at bounding box center [301, 218] width 24 height 12
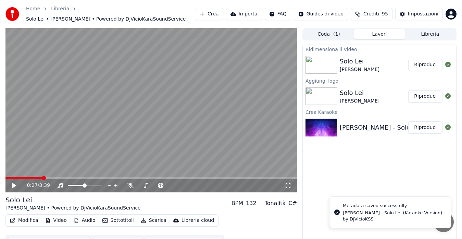
click at [12, 183] on icon at bounding box center [19, 184] width 16 height 5
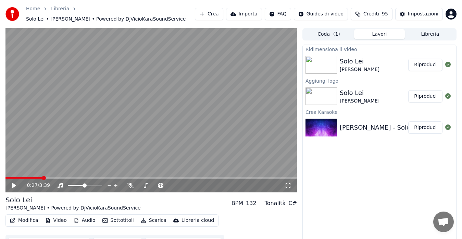
click at [9, 177] on span at bounding box center [23, 177] width 37 height 1
click at [5, 176] on span at bounding box center [7, 178] width 4 height 4
click at [12, 182] on icon at bounding box center [19, 184] width 16 height 5
click at [27, 218] on button "Modifica" at bounding box center [24, 220] width 34 height 10
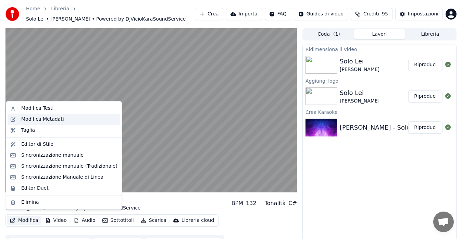
click at [42, 121] on div "Modifica Metadati" at bounding box center [42, 119] width 43 height 7
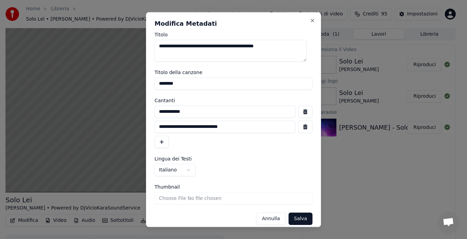
click at [185, 127] on input "**********" at bounding box center [225, 126] width 141 height 12
type input "**********"
click at [291, 218] on button "Salva" at bounding box center [301, 218] width 24 height 12
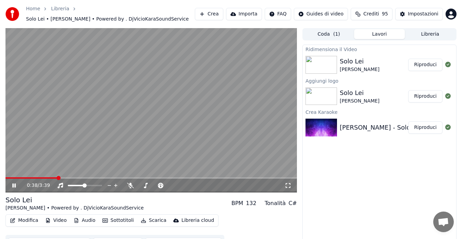
click at [10, 176] on video at bounding box center [150, 110] width 291 height 164
click at [7, 176] on video at bounding box center [150, 110] width 291 height 164
click at [11, 178] on span at bounding box center [31, 177] width 53 height 1
click at [5, 178] on span at bounding box center [7, 178] width 4 height 4
click at [27, 220] on button "Modifica" at bounding box center [24, 220] width 34 height 10
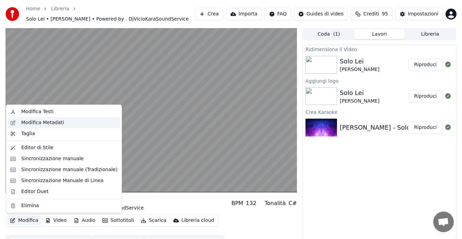
click at [33, 123] on div "Modifica Metadati" at bounding box center [42, 122] width 43 height 7
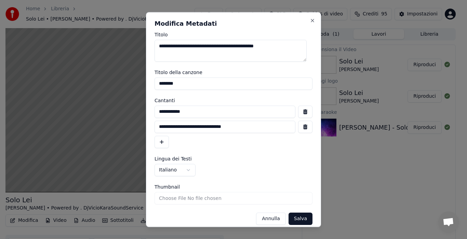
click at [186, 126] on input "**********" at bounding box center [225, 126] width 141 height 12
type input "**********"
click at [193, 86] on input "********" at bounding box center [234, 83] width 158 height 12
click at [159, 127] on input "**********" at bounding box center [225, 126] width 141 height 12
click at [292, 218] on button "Salva" at bounding box center [301, 218] width 24 height 12
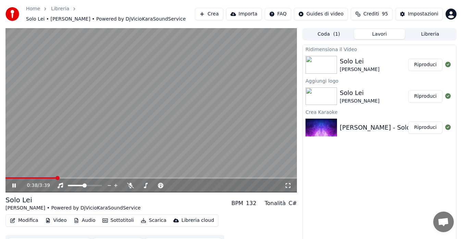
click at [9, 178] on div "0:38 / 3:39" at bounding box center [150, 185] width 291 height 14
click at [9, 172] on video at bounding box center [150, 110] width 291 height 164
click at [6, 177] on span at bounding box center [31, 177] width 52 height 1
click at [12, 183] on icon at bounding box center [14, 185] width 4 height 5
click at [102, 183] on span at bounding box center [100, 185] width 4 height 4
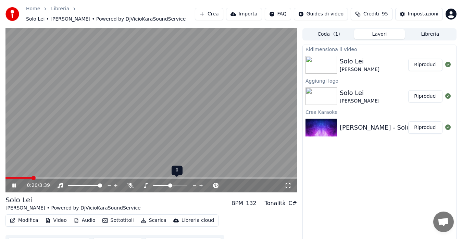
click at [203, 182] on icon at bounding box center [201, 185] width 7 height 7
click at [161, 182] on icon at bounding box center [160, 184] width 5 height 5
click at [188, 183] on span at bounding box center [187, 185] width 4 height 4
click at [185, 183] on span at bounding box center [185, 185] width 4 height 4
click at [208, 182] on icon at bounding box center [209, 185] width 7 height 7
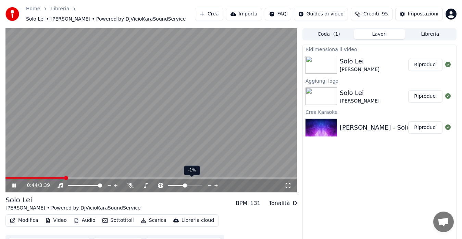
click at [215, 183] on icon at bounding box center [215, 184] width 3 height 3
click at [193, 185] on icon at bounding box center [194, 185] width 3 height 1
click at [7, 177] on span at bounding box center [5, 177] width 1 height 1
click at [5, 176] on span at bounding box center [7, 178] width 4 height 4
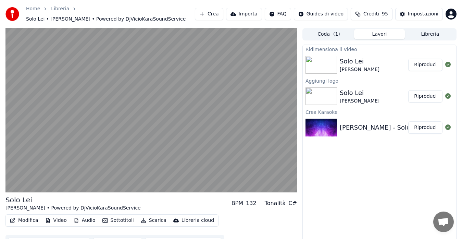
click at [61, 218] on button "Video" at bounding box center [55, 220] width 27 height 10
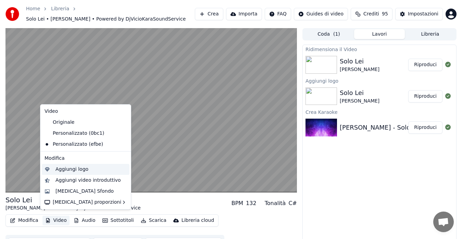
click at [80, 171] on div "Aggiungi logo" at bounding box center [71, 169] width 33 height 7
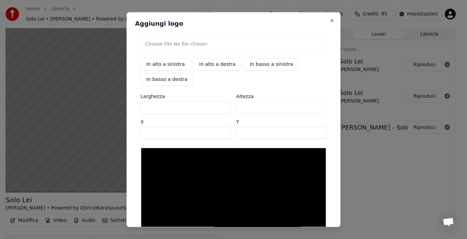
click at [245, 42] on input "file" at bounding box center [234, 44] width 186 height 12
type input "**********"
click at [170, 80] on button "In basso a destra" at bounding box center [167, 79] width 53 height 12
type input "****"
type input "***"
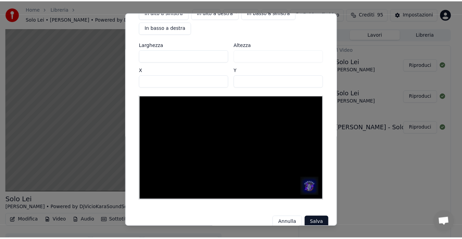
scroll to position [53, 0]
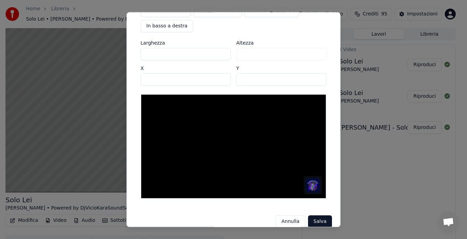
click at [315, 222] on button "Salva" at bounding box center [320, 221] width 24 height 12
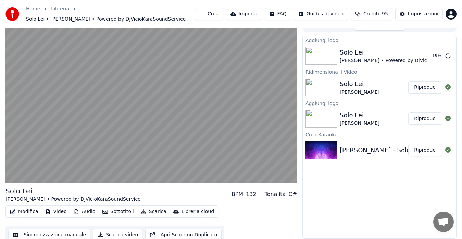
scroll to position [10, 0]
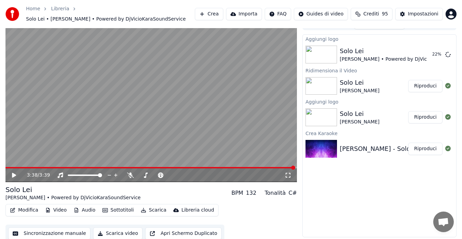
click at [315, 189] on div "Aggiungi logo Solo Lei [PERSON_NAME] • Powered by DjVicioKaraSoundService 22 % …" at bounding box center [379, 135] width 154 height 203
click at [12, 171] on div "3:38 / 3:39" at bounding box center [151, 174] width 286 height 7
click at [11, 172] on icon at bounding box center [19, 174] width 16 height 5
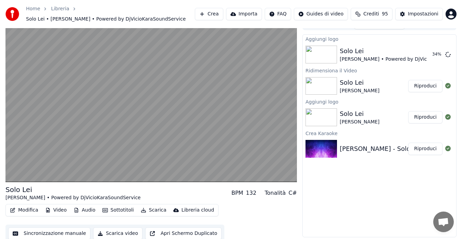
click at [47, 230] on button "Sincronizzazione manuale" at bounding box center [49, 233] width 82 height 12
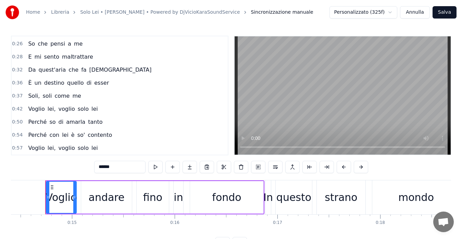
scroll to position [66, 0]
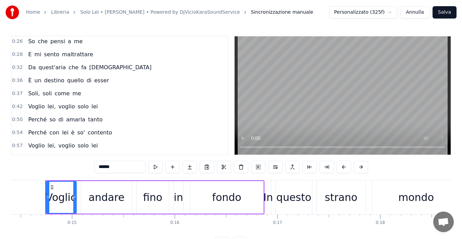
click at [70, 134] on span "è" at bounding box center [72, 132] width 5 height 8
type input "*"
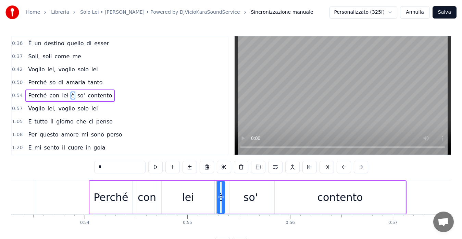
scroll to position [0, 5641]
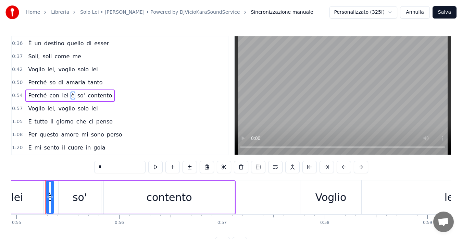
click at [104, 168] on input "*" at bounding box center [119, 166] width 51 height 12
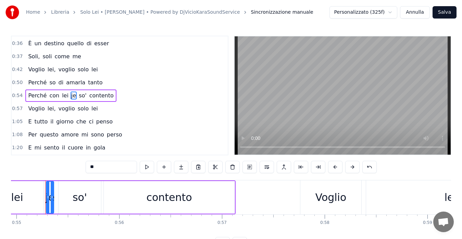
type input "**"
click at [445, 8] on button "Salva" at bounding box center [444, 12] width 24 height 12
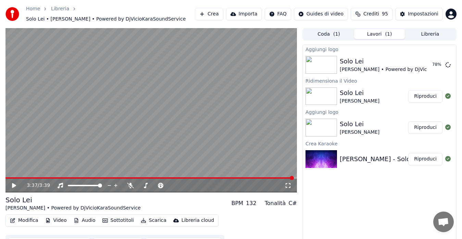
click at [12, 182] on icon at bounding box center [19, 184] width 16 height 5
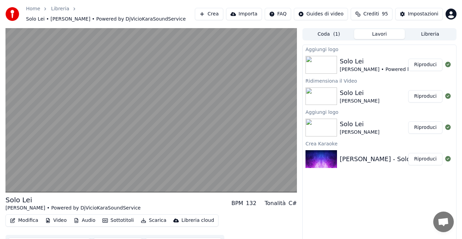
click at [429, 62] on button "Riproduci" at bounding box center [425, 65] width 34 height 12
click at [426, 125] on button "Riproduci" at bounding box center [425, 127] width 34 height 12
click at [428, 95] on button "Riproduci" at bounding box center [425, 96] width 34 height 12
click at [428, 61] on button "Riproduci" at bounding box center [425, 65] width 34 height 12
click at [421, 155] on button "Riproduci" at bounding box center [425, 159] width 34 height 12
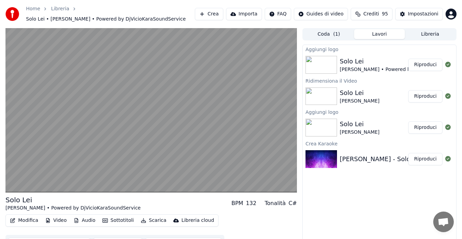
click at [29, 216] on button "Modifica" at bounding box center [24, 220] width 34 height 10
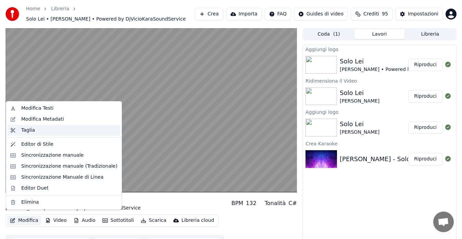
click at [50, 130] on div "Taglia" at bounding box center [69, 130] width 96 height 7
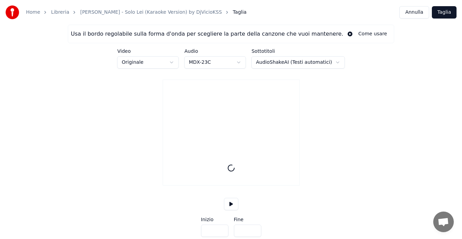
type input "*****"
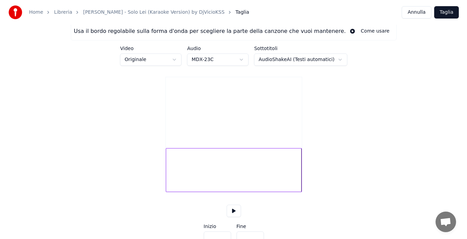
scroll to position [0, 0]
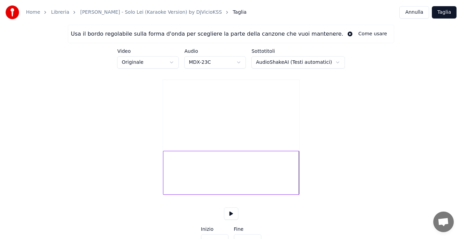
click at [173, 10] on link "[PERSON_NAME] - Solo Lei (Karaoke Version) by DjVicioKSS" at bounding box center [151, 12] width 142 height 7
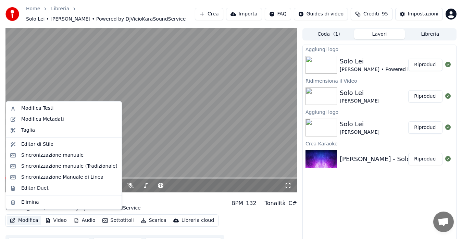
click at [32, 217] on button "Modifica" at bounding box center [24, 220] width 34 height 10
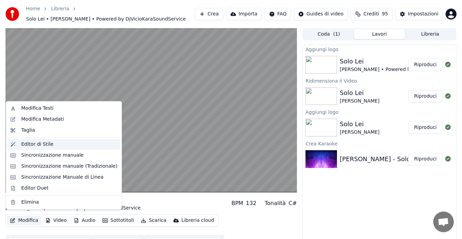
click at [42, 146] on div "Editor di Stile" at bounding box center [37, 144] width 32 height 7
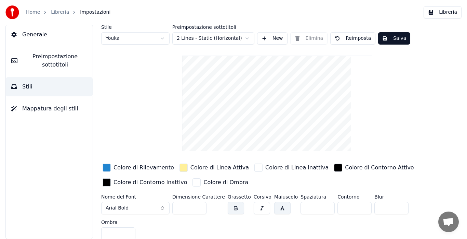
click at [55, 62] on span "Preimpostazione sottotitoli" at bounding box center [55, 60] width 64 height 16
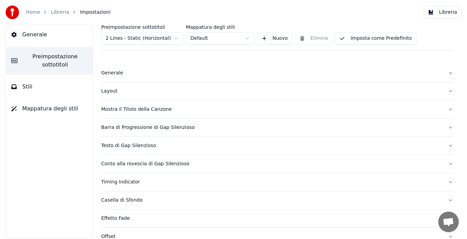
click at [43, 43] on button "Generale" at bounding box center [49, 34] width 87 height 19
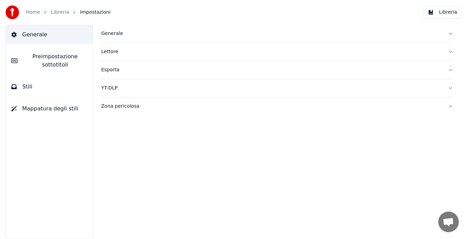
click at [105, 35] on div "Generale" at bounding box center [272, 33] width 342 height 7
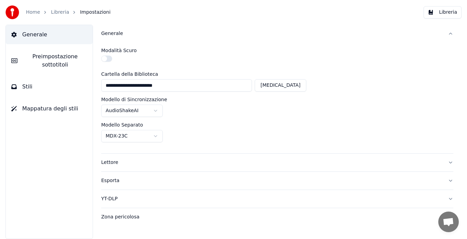
click at [147, 154] on button "Lettore" at bounding box center [277, 162] width 352 height 18
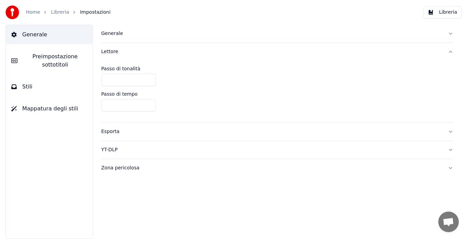
click at [145, 132] on div "Esporta" at bounding box center [272, 131] width 342 height 7
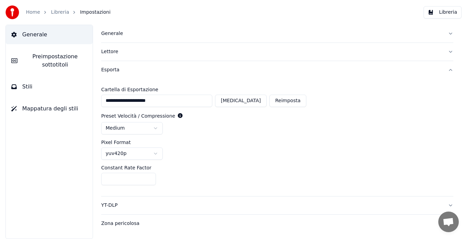
click at [143, 205] on div "YT-DLP" at bounding box center [272, 205] width 342 height 7
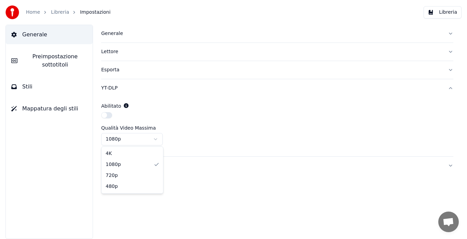
click at [134, 139] on html "Home Libreria Impostazioni Libreria Generale Preimpostazione sottotitoli Stili …" at bounding box center [233, 119] width 467 height 239
click at [105, 114] on button "button" at bounding box center [106, 115] width 11 height 6
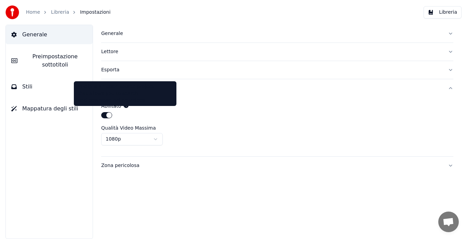
click at [125, 105] on icon at bounding box center [126, 105] width 5 height 5
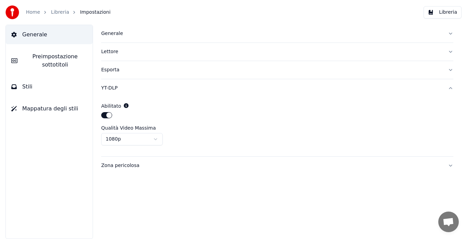
click at [125, 105] on icon at bounding box center [126, 105] width 5 height 5
click at [110, 113] on button "button" at bounding box center [106, 115] width 11 height 6
click at [123, 164] on div "Zona pericolosa" at bounding box center [272, 165] width 342 height 7
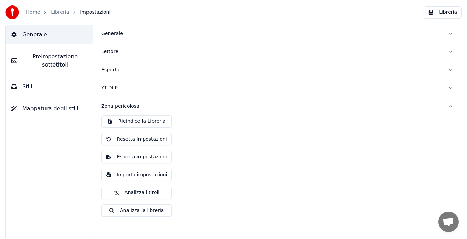
click at [43, 58] on span "Preimpostazione sottotitoli" at bounding box center [55, 60] width 64 height 16
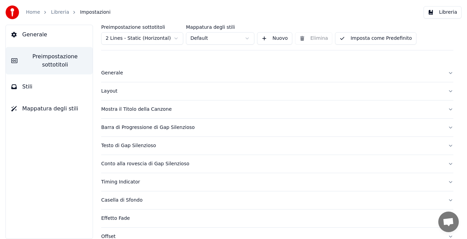
click at [124, 163] on div "Conto alla rovescia di Gap Silenzioso" at bounding box center [272, 163] width 342 height 7
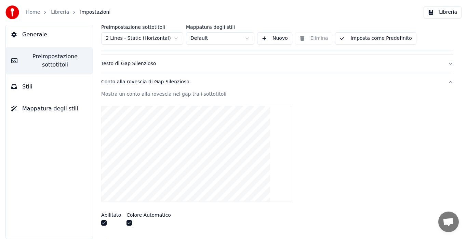
scroll to position [93, 0]
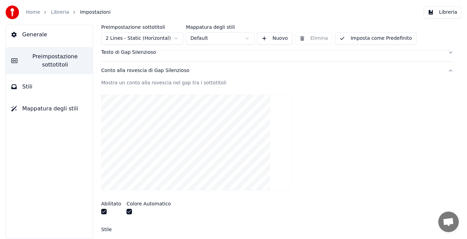
click at [130, 211] on button "button" at bounding box center [129, 210] width 5 height 5
click at [107, 211] on div at bounding box center [111, 211] width 20 height 7
click at [105, 210] on button "button" at bounding box center [103, 210] width 5 height 5
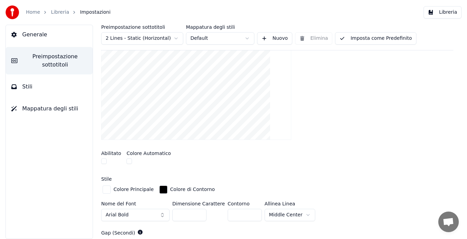
scroll to position [146, 0]
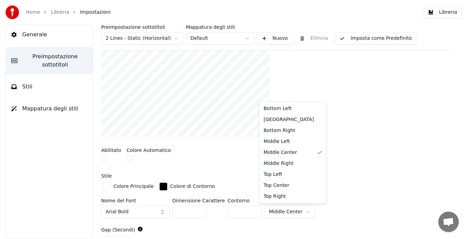
click at [286, 213] on html "Home Libreria Impostazioni Libreria Generale Preimpostazione sottotitoli Stili …" at bounding box center [233, 119] width 467 height 239
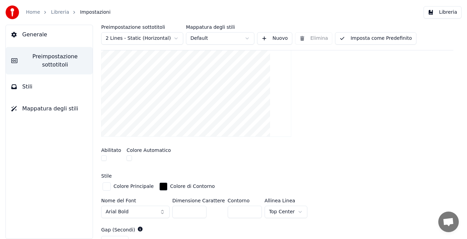
click at [105, 157] on button "button" at bounding box center [103, 157] width 5 height 5
click at [129, 158] on button "button" at bounding box center [129, 157] width 5 height 5
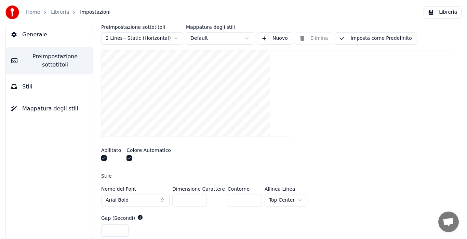
click at [263, 200] on html "Home Libreria Impostazioni Libreria Generale Preimpostazione sottotitoli Stili …" at bounding box center [233, 119] width 467 height 239
click at [280, 198] on html "Home Libreria Impostazioni Libreria Generale Preimpostazione sottotitoli Stili …" at bounding box center [233, 119] width 467 height 239
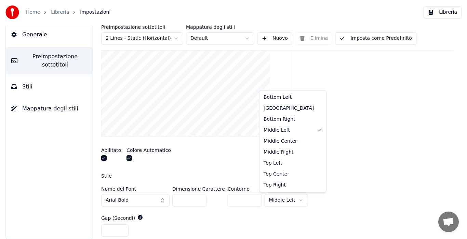
click at [272, 202] on html "Home Libreria Impostazioni Libreria Generale Preimpostazione sottotitoli Stili …" at bounding box center [233, 119] width 467 height 239
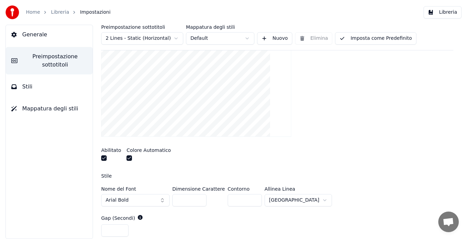
click at [279, 197] on html "Home Libreria Impostazioni Libreria Generale Preimpostazione sottotitoli Stili …" at bounding box center [233, 119] width 467 height 239
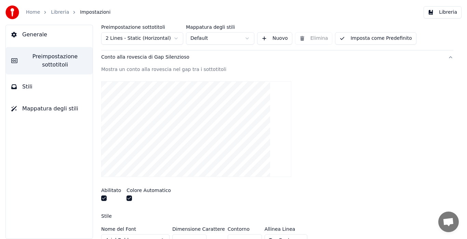
scroll to position [120, 0]
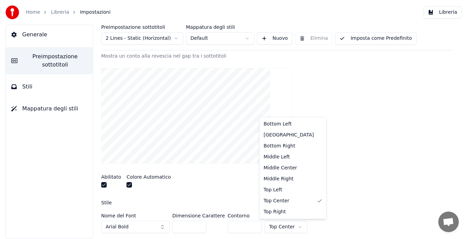
click at [277, 223] on html "Home Libreria Impostazioni Libreria Generale Preimpostazione sottotitoli Stili …" at bounding box center [233, 119] width 467 height 239
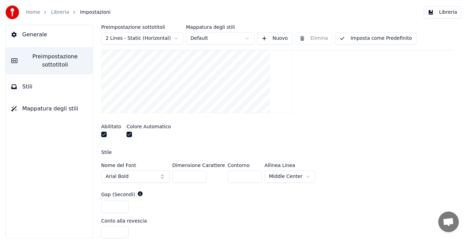
scroll to position [173, 0]
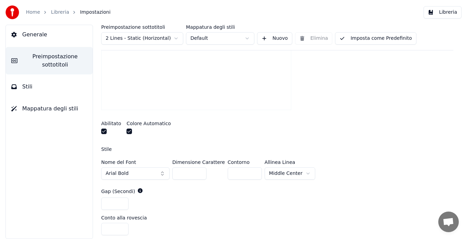
click at [121, 199] on input "*" at bounding box center [114, 203] width 27 height 12
type input "**"
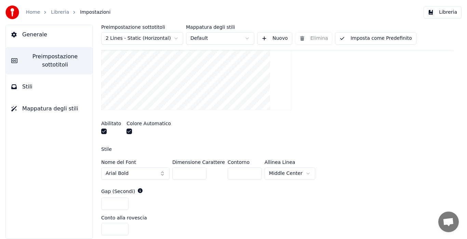
click at [121, 199] on input "**" at bounding box center [114, 203] width 27 height 12
click at [123, 225] on input "*" at bounding box center [114, 228] width 27 height 12
click at [122, 229] on input "*" at bounding box center [114, 228] width 27 height 12
type input "*"
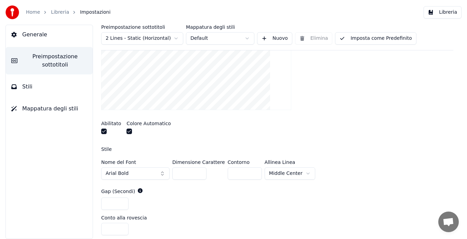
click at [123, 230] on input "*" at bounding box center [114, 228] width 27 height 12
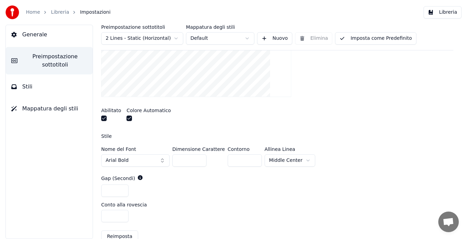
scroll to position [199, 0]
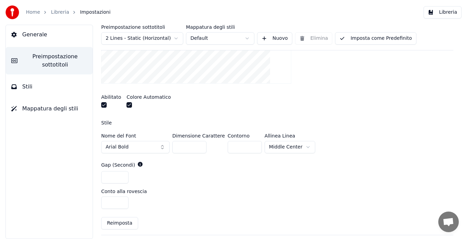
click at [123, 221] on button "Reimposta" at bounding box center [119, 223] width 37 height 12
type input "*"
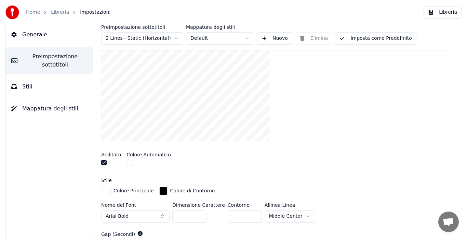
scroll to position [120, 0]
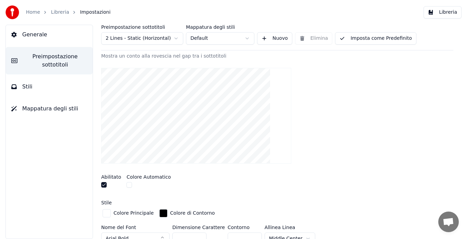
click at [371, 37] on button "Imposta come Predefinito" at bounding box center [375, 38] width 81 height 12
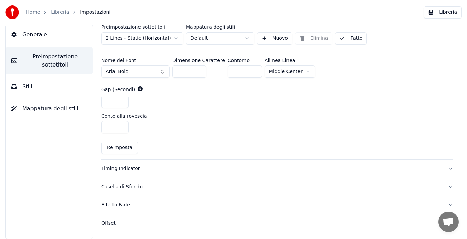
scroll to position [293, 0]
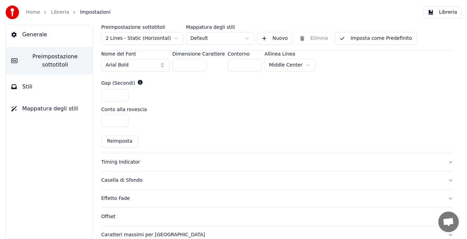
click at [268, 159] on div "Timing Indicator" at bounding box center [272, 161] width 342 height 7
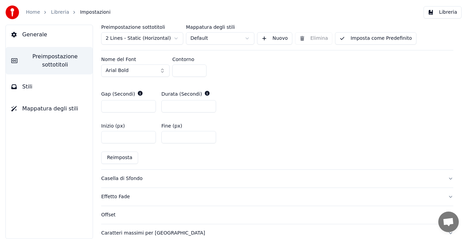
scroll to position [333, 0]
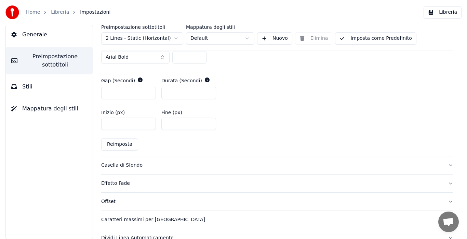
click at [289, 158] on button "Casella di Sfondo" at bounding box center [277, 165] width 352 height 18
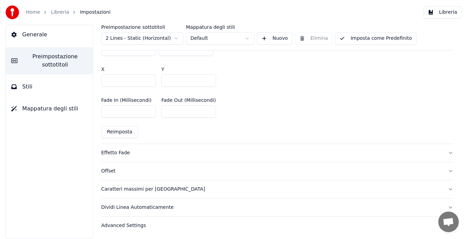
scroll to position [433, 0]
click at [45, 84] on button "Stili" at bounding box center [49, 86] width 87 height 19
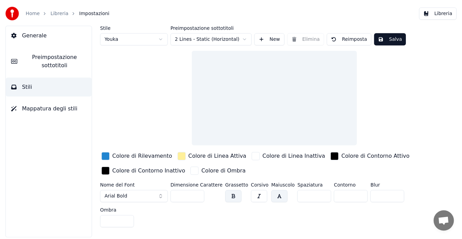
scroll to position [0, 0]
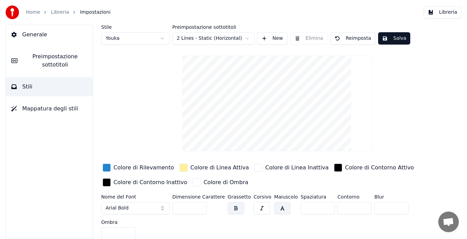
click at [387, 37] on button "Salva" at bounding box center [394, 38] width 32 height 12
click at [62, 11] on link "Libreria" at bounding box center [60, 12] width 18 height 7
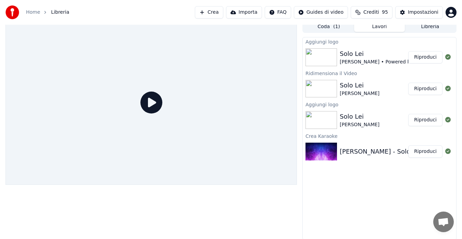
scroll to position [5, 0]
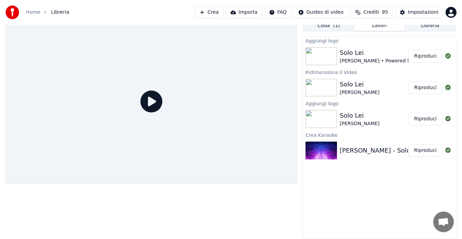
click at [146, 99] on icon at bounding box center [151, 101] width 22 height 22
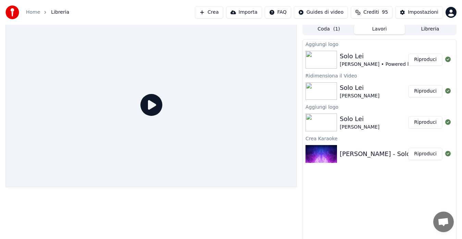
scroll to position [0, 0]
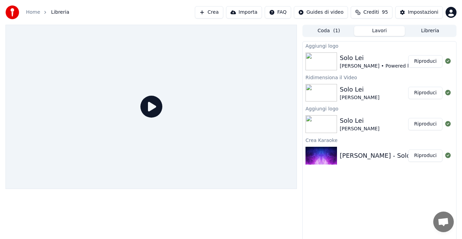
click at [424, 63] on button "Riproduci" at bounding box center [425, 61] width 34 height 12
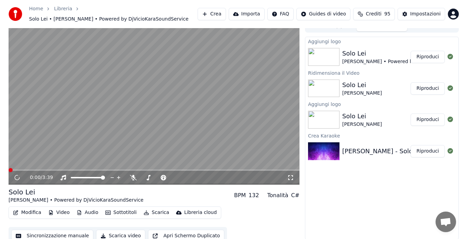
scroll to position [10, 0]
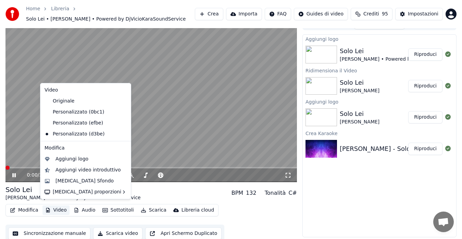
click at [52, 207] on button "Video" at bounding box center [55, 210] width 27 height 10
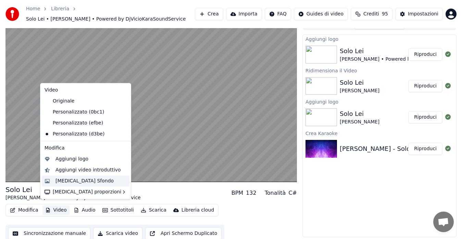
click at [69, 180] on div "[MEDICAL_DATA] Sfondo" at bounding box center [84, 180] width 58 height 7
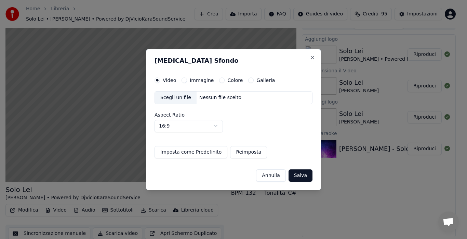
click at [248, 79] on button "Galleria" at bounding box center [250, 79] width 5 height 5
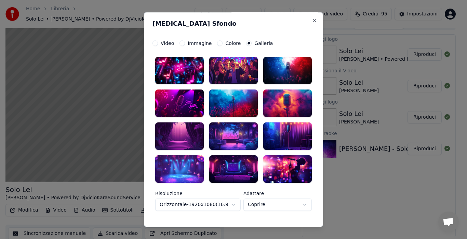
click at [169, 165] on div at bounding box center [179, 168] width 49 height 27
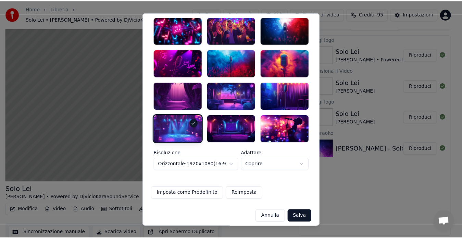
scroll to position [44, 0]
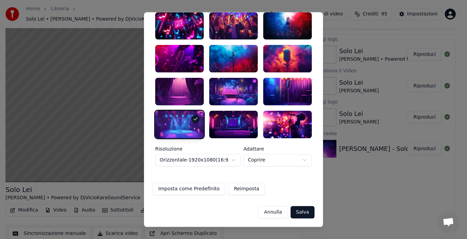
click at [180, 185] on button "Imposta come Predefinito" at bounding box center [189, 188] width 73 height 12
click at [297, 212] on button "Salva" at bounding box center [303, 212] width 24 height 12
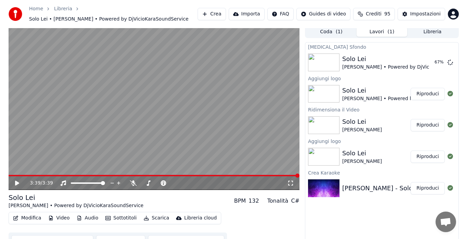
scroll to position [0, 0]
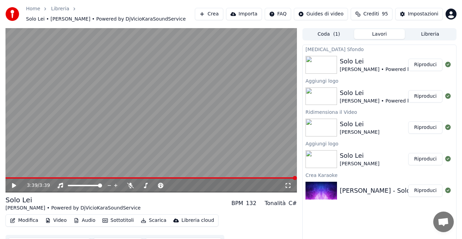
click at [426, 60] on button "Riproduci" at bounding box center [425, 65] width 34 height 12
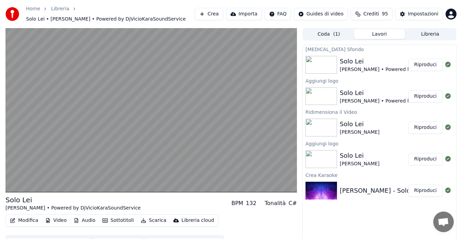
click at [63, 215] on button "Video" at bounding box center [55, 220] width 27 height 10
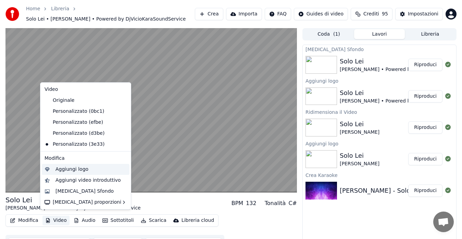
click at [70, 167] on div "Aggiungi logo" at bounding box center [71, 169] width 33 height 7
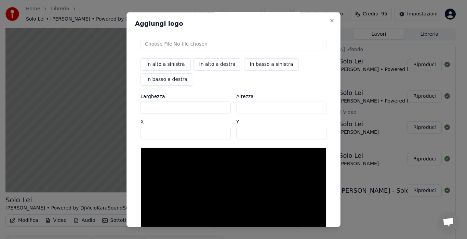
click at [224, 46] on input "file" at bounding box center [234, 44] width 186 height 12
type input "**********"
click at [166, 80] on button "In basso a destra" at bounding box center [167, 79] width 53 height 12
type input "****"
type input "***"
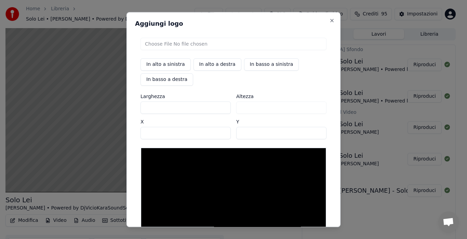
click at [184, 43] on input "file" at bounding box center [234, 44] width 186 height 12
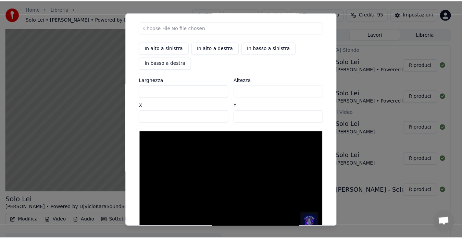
scroll to position [63, 0]
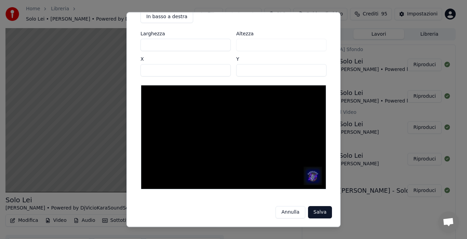
click at [310, 211] on button "Salva" at bounding box center [320, 212] width 24 height 12
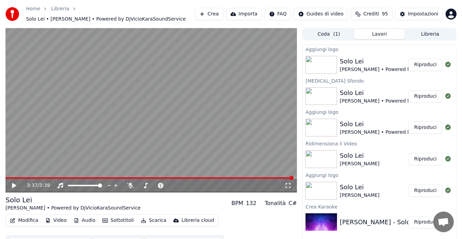
click at [425, 62] on button "Riproduci" at bounding box center [425, 65] width 34 height 12
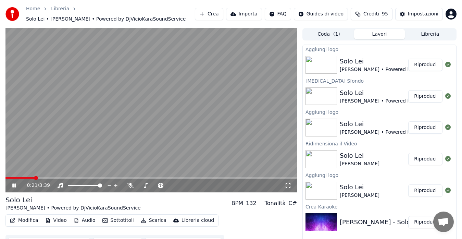
click at [260, 177] on span at bounding box center [150, 177] width 291 height 1
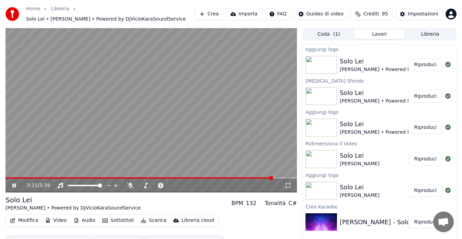
click at [285, 177] on span at bounding box center [150, 177] width 291 height 1
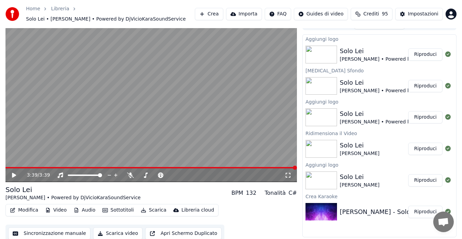
click at [146, 229] on button "Apri Schermo Duplicato" at bounding box center [183, 233] width 76 height 12
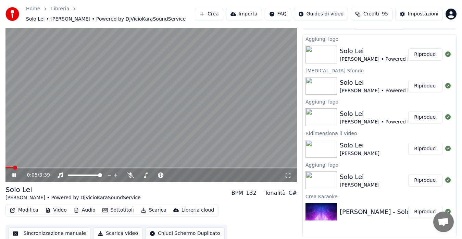
click at [86, 167] on span at bounding box center [150, 167] width 291 height 1
click at [111, 229] on button "Scarica video" at bounding box center [117, 233] width 49 height 12
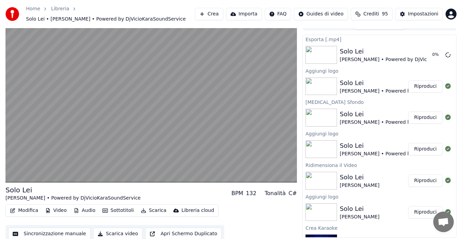
scroll to position [0, 0]
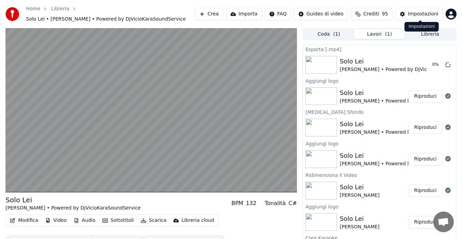
click at [421, 13] on div "Impostazioni" at bounding box center [423, 14] width 30 height 7
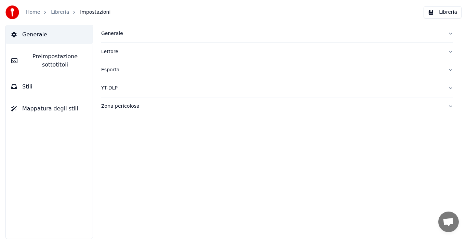
click at [56, 10] on link "Libreria" at bounding box center [60, 12] width 18 height 7
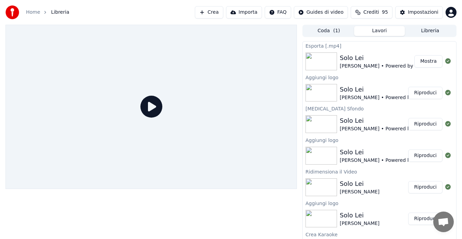
click at [417, 61] on button "Mostra" at bounding box center [428, 61] width 28 height 12
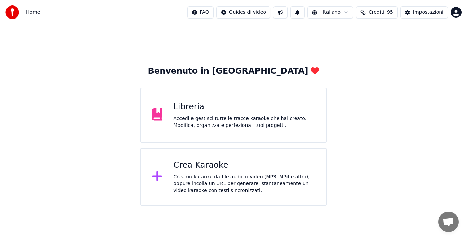
click at [227, 164] on div "Crea Karaoke" at bounding box center [244, 164] width 142 height 11
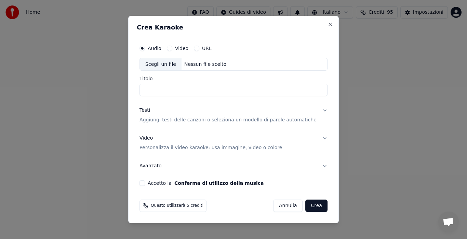
click at [213, 63] on div "Nessun file scelto" at bounding box center [206, 64] width 48 height 7
click at [157, 89] on input "**********" at bounding box center [234, 90] width 188 height 12
click at [173, 91] on input "**********" at bounding box center [234, 90] width 188 height 12
click at [224, 88] on input "**********" at bounding box center [234, 90] width 188 height 12
type input "**********"
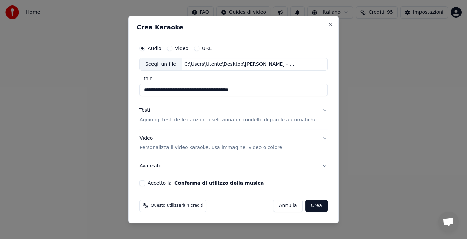
click at [255, 98] on div "**********" at bounding box center [234, 114] width 194 height 150
click at [318, 108] on button "Testi Aggiungi testi delle canzoni o seleziona un modello di parole automatiche" at bounding box center [234, 115] width 188 height 27
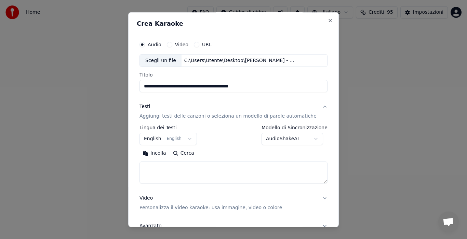
click at [181, 139] on button "English English" at bounding box center [168, 139] width 57 height 12
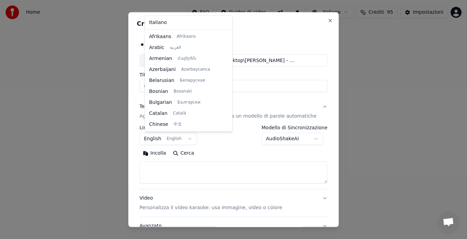
scroll to position [55, 0]
select select "**"
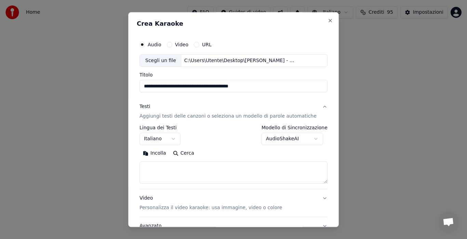
click at [274, 138] on body "**********" at bounding box center [233, 102] width 467 height 205
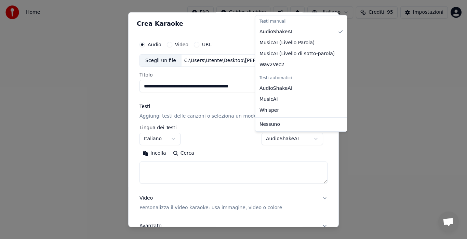
select select "**********"
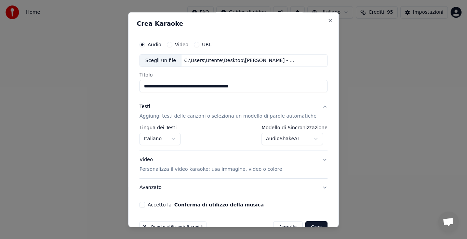
scroll to position [13, 0]
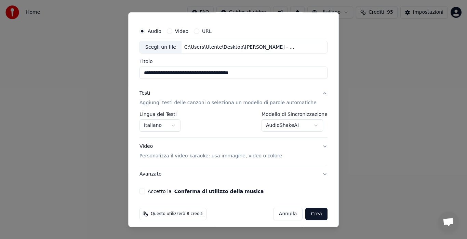
click at [221, 152] on div "Video Personalizza il video karaoke: usa immagine, video o colore" at bounding box center [211, 151] width 143 height 16
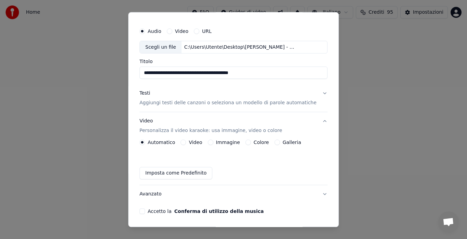
click at [275, 141] on button "Galleria" at bounding box center [277, 142] width 5 height 5
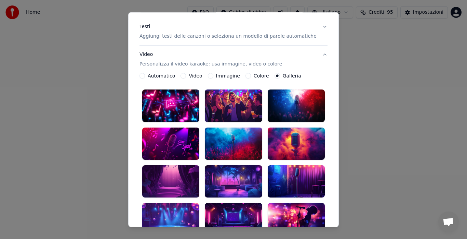
scroll to position [93, 0]
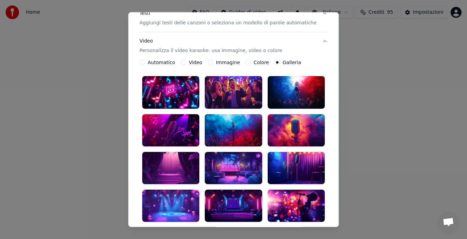
click at [288, 118] on div at bounding box center [296, 130] width 57 height 32
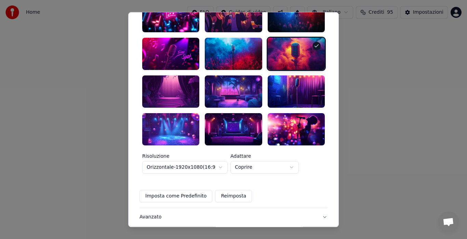
scroll to position [173, 0]
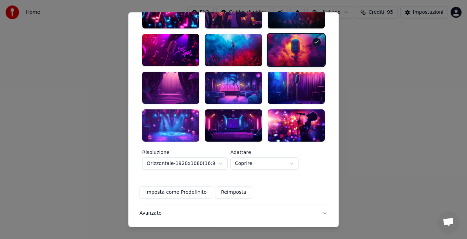
click at [263, 157] on button "Coprire" at bounding box center [265, 163] width 68 height 12
click at [263, 151] on body "**********" at bounding box center [233, 102] width 467 height 205
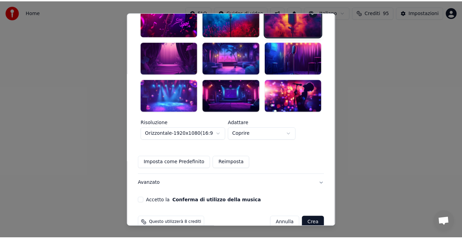
scroll to position [204, 0]
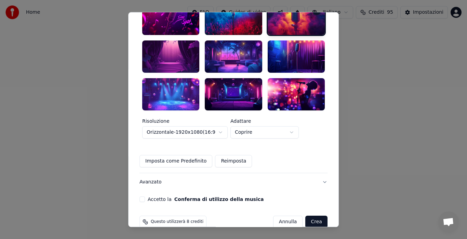
click at [145, 196] on button "Accetto la Conferma di utilizzo della musica" at bounding box center [142, 198] width 5 height 5
click at [306, 215] on button "Crea" at bounding box center [317, 221] width 22 height 12
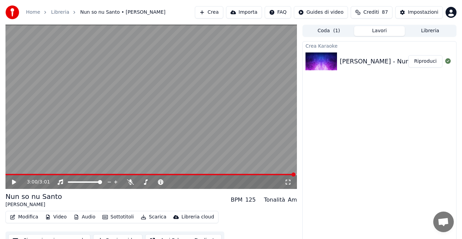
click at [217, 11] on button "Crea" at bounding box center [209, 12] width 28 height 12
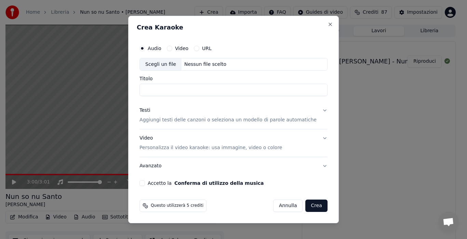
click at [199, 47] on button "URL" at bounding box center [196, 48] width 5 height 5
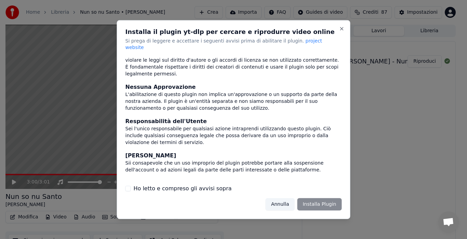
scroll to position [60, 0]
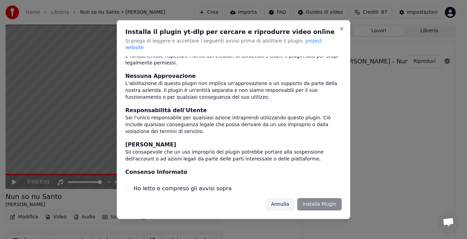
click at [126, 185] on button "Ho letto e compreso gli avvisi sopra" at bounding box center [128, 187] width 5 height 5
click at [318, 201] on button "Installa Plugin" at bounding box center [319, 204] width 44 height 12
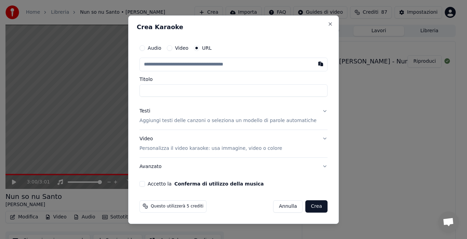
click at [220, 65] on input "text" at bounding box center [234, 64] width 188 height 14
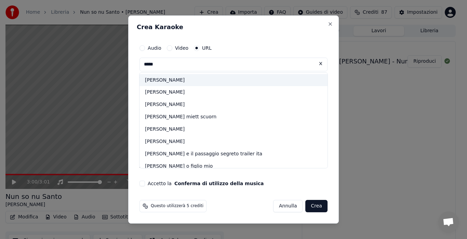
click at [197, 78] on div "nancy coppola" at bounding box center [234, 80] width 188 height 12
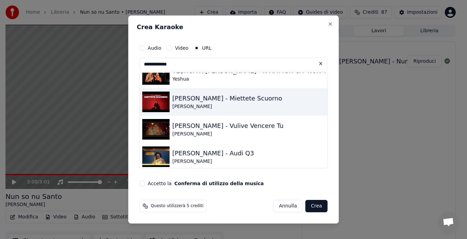
scroll to position [0, 0]
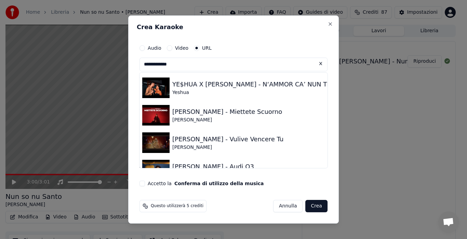
click at [193, 65] on input "**********" at bounding box center [234, 64] width 188 height 14
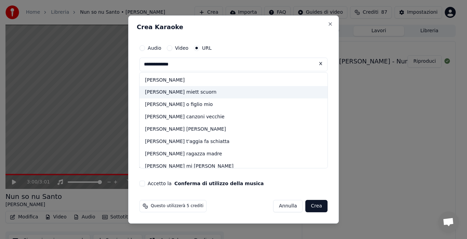
click at [194, 88] on div "nancy coppola miett scuorn" at bounding box center [234, 92] width 188 height 12
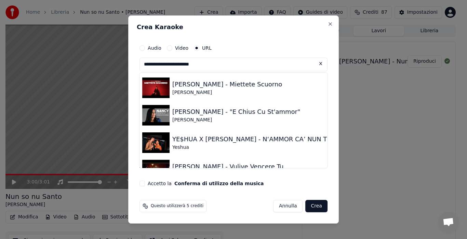
click at [222, 67] on input "**********" at bounding box center [234, 64] width 188 height 14
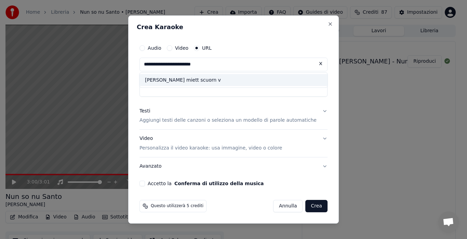
type input "**********"
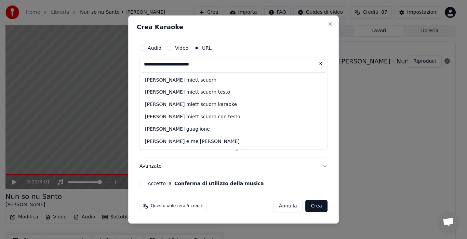
click at [314, 65] on button at bounding box center [321, 63] width 14 height 12
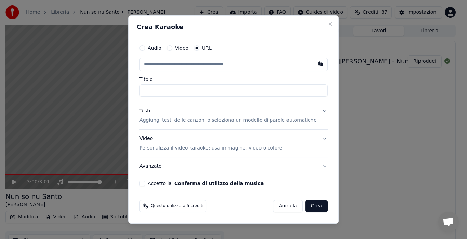
click at [212, 63] on input "text" at bounding box center [234, 64] width 188 height 14
click at [172, 63] on input "text" at bounding box center [234, 64] width 188 height 14
click at [314, 63] on button "button" at bounding box center [321, 63] width 14 height 12
type input "**********"
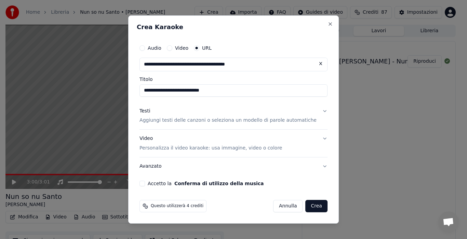
click at [317, 110] on button "Testi Aggiungi testi delle canzoni o seleziona un modello di parole automatiche" at bounding box center [234, 115] width 188 height 27
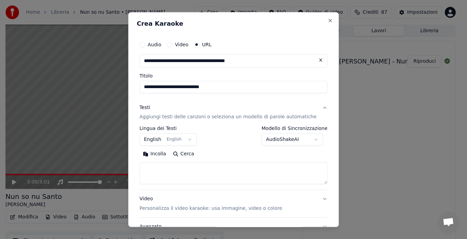
click at [190, 139] on button "English English" at bounding box center [168, 139] width 57 height 12
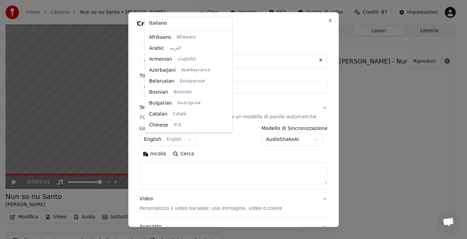
scroll to position [55, 0]
select select "**"
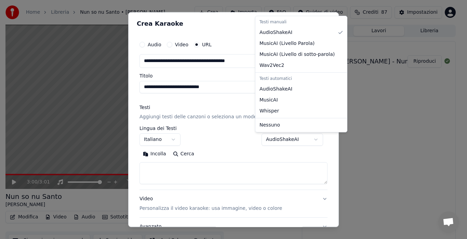
click at [271, 138] on button "AudioShakeAI" at bounding box center [293, 139] width 62 height 12
click at [271, 138] on body "**********" at bounding box center [231, 119] width 462 height 239
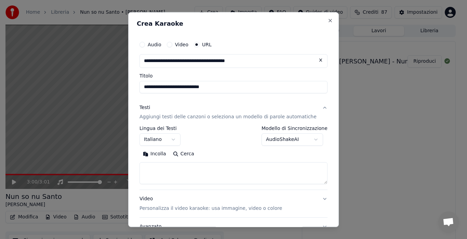
click at [181, 170] on textarea at bounding box center [234, 173] width 188 height 22
click at [156, 155] on button "Incolla" at bounding box center [155, 154] width 30 height 11
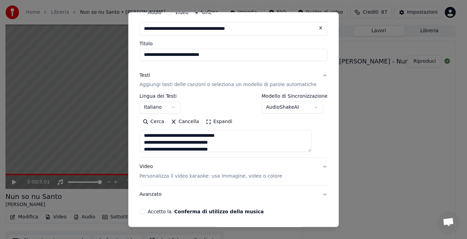
scroll to position [40, 0]
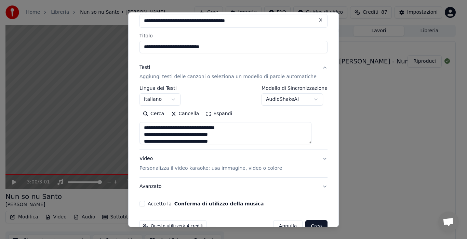
click at [316, 158] on button "Video Personalizza il video karaoke: usa immagine, video o colore" at bounding box center [234, 163] width 188 height 27
type textarea "**********"
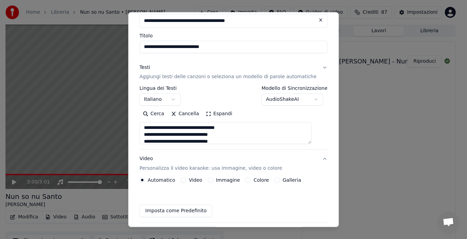
scroll to position [39, 0]
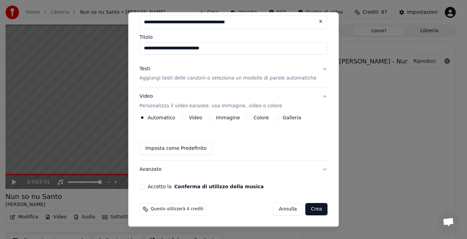
click at [277, 119] on button "Galleria" at bounding box center [277, 117] width 5 height 5
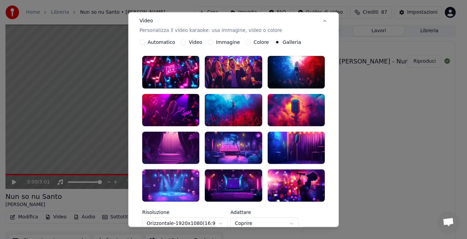
scroll to position [118, 0]
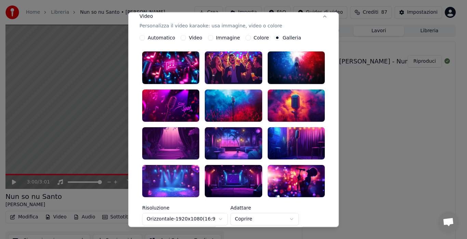
click at [290, 170] on div at bounding box center [296, 181] width 57 height 32
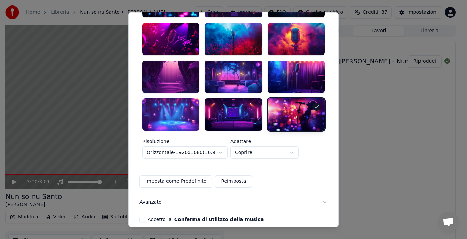
scroll to position [198, 0]
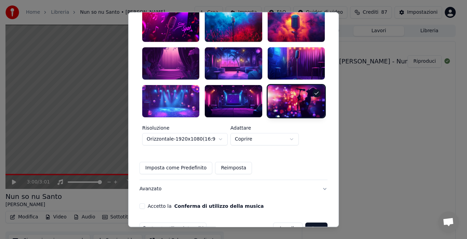
click at [145, 203] on button "Accetto la Conferma di utilizzo della musica" at bounding box center [142, 205] width 5 height 5
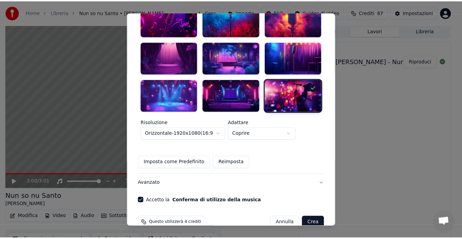
scroll to position [205, 0]
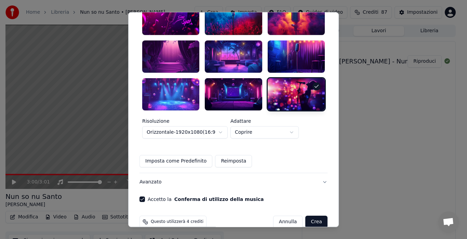
click at [306, 215] on button "Crea" at bounding box center [317, 221] width 22 height 12
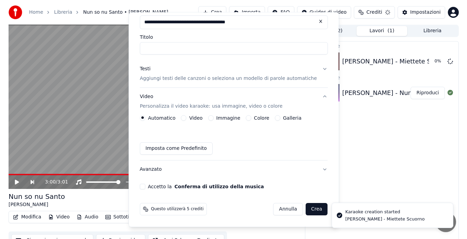
scroll to position [39, 0]
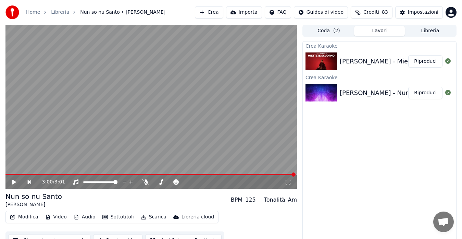
click at [418, 64] on button "Riproduci" at bounding box center [425, 61] width 34 height 12
click at [10, 184] on div "3:06 / 3:07" at bounding box center [151, 181] width 286 height 7
click at [14, 183] on icon at bounding box center [14, 181] width 4 height 5
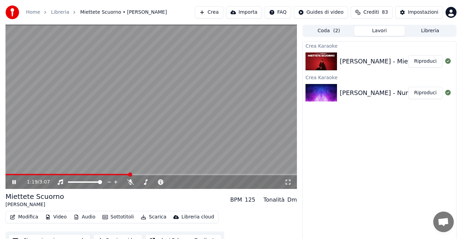
click at [20, 214] on button "Modifica" at bounding box center [24, 217] width 34 height 10
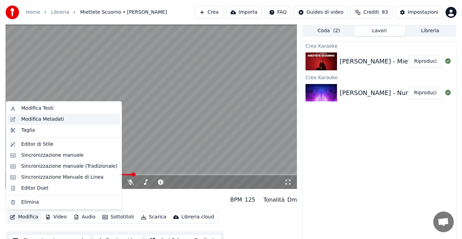
click at [43, 120] on div "Modifica Metadati" at bounding box center [42, 119] width 43 height 7
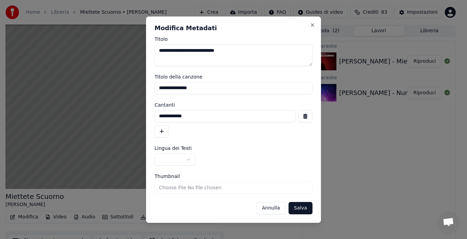
click at [162, 134] on button "button" at bounding box center [162, 131] width 14 height 12
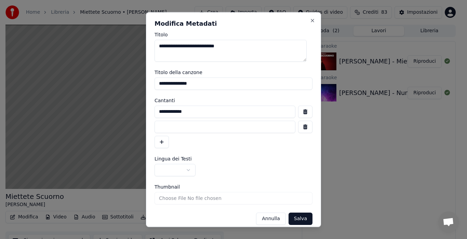
click at [215, 127] on input at bounding box center [225, 126] width 141 height 12
type input "**********"
click at [220, 147] on div "**********" at bounding box center [234, 126] width 158 height 42
click at [239, 47] on textarea "**********" at bounding box center [231, 51] width 152 height 22
type textarea "**********"
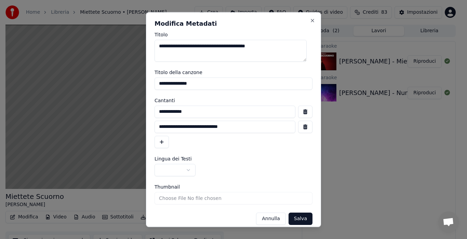
click at [189, 172] on button "button" at bounding box center [175, 170] width 41 height 12
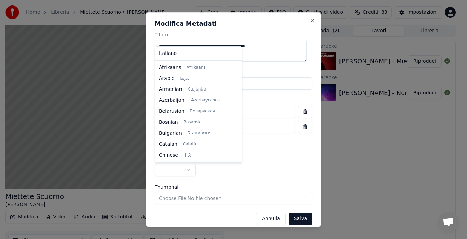
click at [189, 172] on body "**********" at bounding box center [231, 119] width 462 height 239
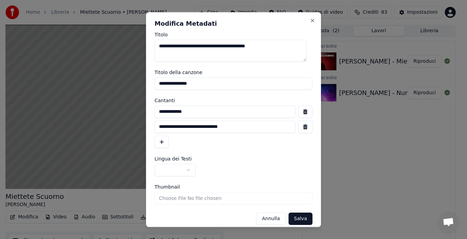
click at [216, 163] on div "**********" at bounding box center [234, 166] width 158 height 20
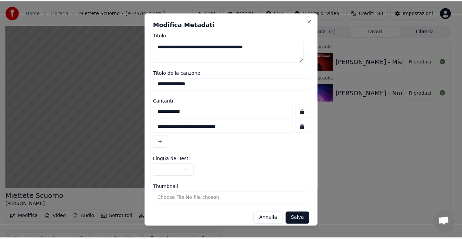
scroll to position [7, 0]
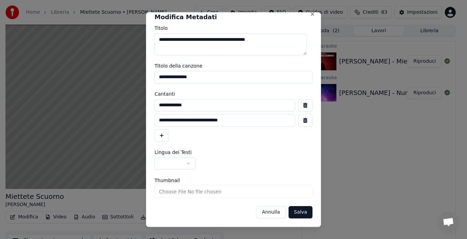
click at [289, 209] on button "Salva" at bounding box center [301, 212] width 24 height 12
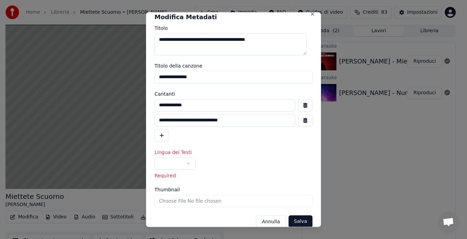
click at [183, 160] on button "button" at bounding box center [175, 163] width 41 height 12
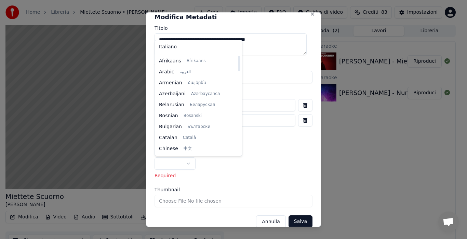
select select "**"
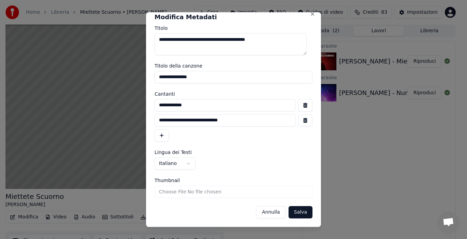
click at [303, 208] on button "Salva" at bounding box center [301, 212] width 24 height 12
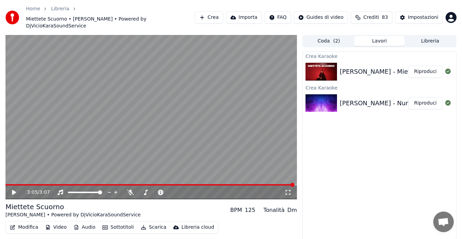
click at [14, 189] on icon at bounding box center [19, 191] width 16 height 5
click at [10, 184] on span at bounding box center [11, 184] width 13 height 1
click at [5, 184] on span at bounding box center [5, 184] width 0 height 1
click at [11, 189] on icon at bounding box center [19, 191] width 16 height 5
click at [10, 175] on video at bounding box center [150, 117] width 291 height 164
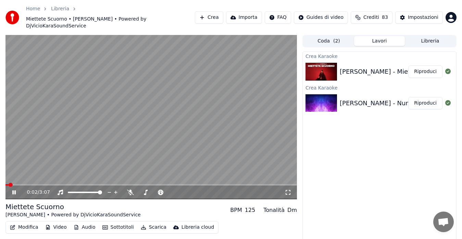
click at [9, 184] on span at bounding box center [6, 184] width 3 height 1
click at [14, 189] on icon at bounding box center [19, 191] width 16 height 5
click at [342, 162] on div "Crea Karaoke Nancy Coppola - Miettete Scuorno Riproduci Crea Karaoke Rosario Gr…" at bounding box center [379, 152] width 154 height 203
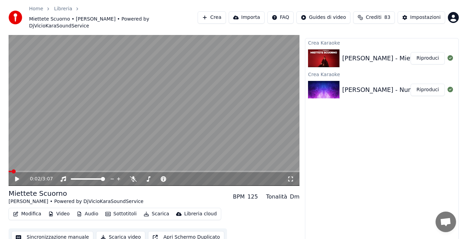
scroll to position [14, 0]
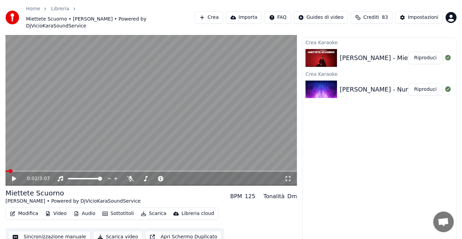
click at [20, 208] on button "Modifica" at bounding box center [24, 213] width 34 height 10
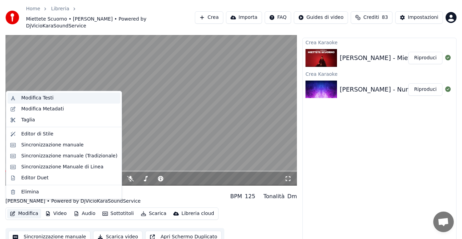
click at [37, 102] on div "Modifica Testi" at bounding box center [64, 97] width 113 height 11
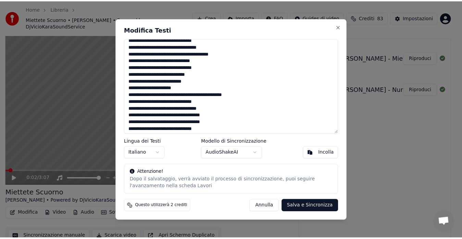
scroll to position [93, 0]
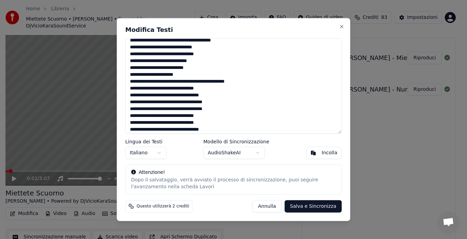
click at [274, 206] on button "Annulla" at bounding box center [268, 206] width 30 height 12
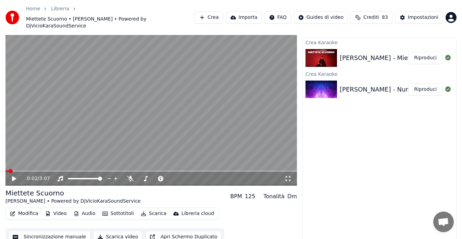
click at [18, 208] on button "Modifica" at bounding box center [24, 213] width 34 height 10
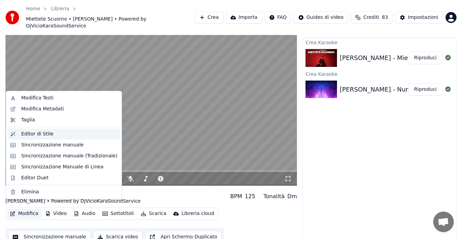
click at [32, 134] on div "Editor di Stile" at bounding box center [37, 133] width 32 height 7
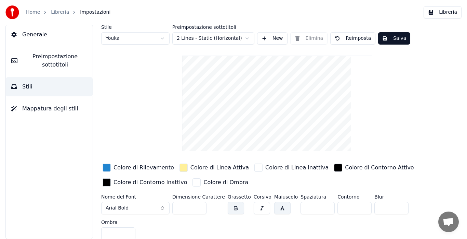
click at [108, 169] on div "button" at bounding box center [107, 167] width 8 height 8
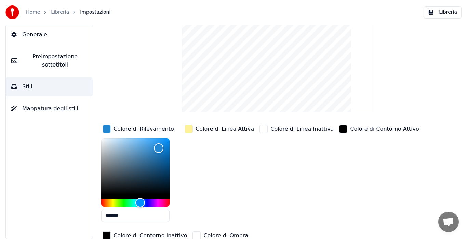
scroll to position [40, 0]
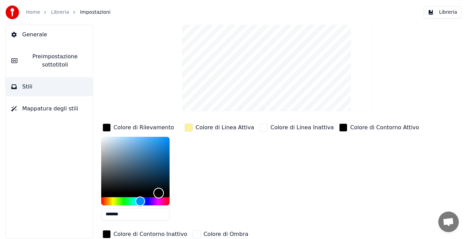
drag, startPoint x: 158, startPoint y: 145, endPoint x: 159, endPoint y: 210, distance: 65.0
click at [159, 210] on div "*******" at bounding box center [135, 180] width 68 height 86
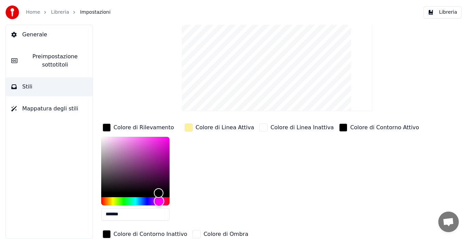
drag, startPoint x: 139, startPoint y: 197, endPoint x: 159, endPoint y: 202, distance: 20.4
click at [159, 202] on div "Hue" at bounding box center [159, 200] width 11 height 11
drag, startPoint x: 155, startPoint y: 191, endPoint x: 162, endPoint y: 158, distance: 34.2
click at [164, 166] on div "Color" at bounding box center [163, 171] width 11 height 11
click at [159, 138] on div "Color" at bounding box center [135, 165] width 68 height 56
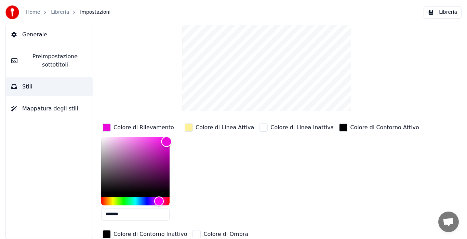
drag, startPoint x: 159, startPoint y: 138, endPoint x: 167, endPoint y: 141, distance: 8.0
click at [167, 141] on div "Color" at bounding box center [167, 141] width 11 height 11
click at [220, 154] on div "Colore di Linea Attiva" at bounding box center [219, 174] width 72 height 104
type input "*******"
drag, startPoint x: 167, startPoint y: 139, endPoint x: 169, endPoint y: 132, distance: 6.6
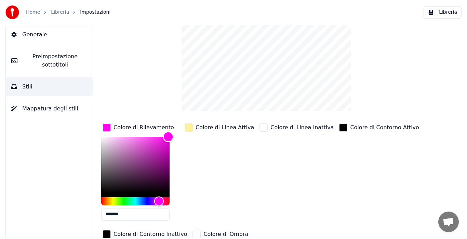
click at [169, 132] on div "Color" at bounding box center [168, 136] width 11 height 11
click at [258, 154] on div "Colore di Linea Inattiva" at bounding box center [296, 174] width 77 height 104
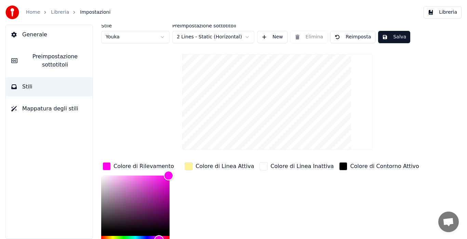
scroll to position [0, 0]
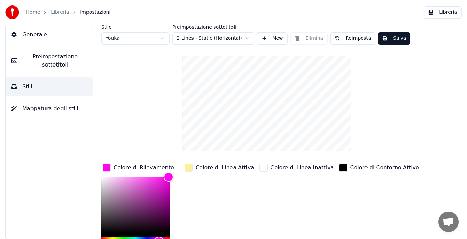
click at [393, 36] on button "Salva" at bounding box center [394, 38] width 32 height 12
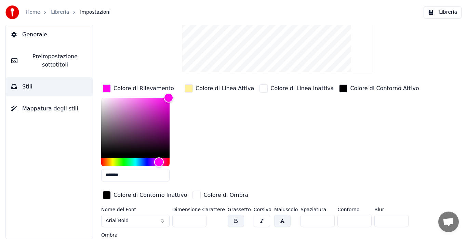
scroll to position [94, 0]
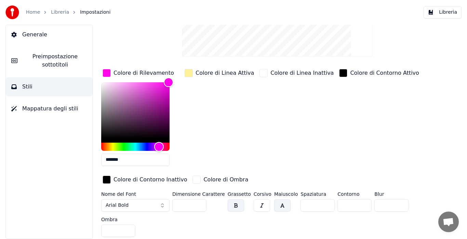
click at [63, 110] on span "Mappatura degli stili" at bounding box center [50, 108] width 56 height 8
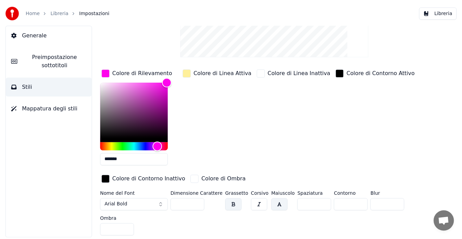
scroll to position [0, 0]
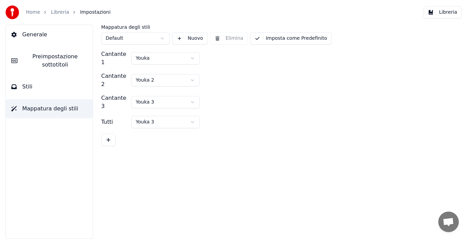
click at [193, 54] on html "Home Libreria Impostazioni Libreria Generale Preimpostazione sottotitoli Stili …" at bounding box center [233, 119] width 467 height 239
click at [195, 52] on html "Home Libreria Impostazioni Libreria Generale Preimpostazione sottotitoli Stili …" at bounding box center [233, 119] width 467 height 239
click at [231, 72] on div "Cantante 2 Youka 2" at bounding box center [277, 80] width 352 height 16
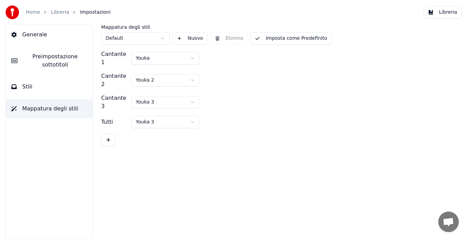
click at [260, 43] on button "Imposta come Predefinito" at bounding box center [290, 38] width 81 height 12
click at [65, 10] on link "Libreria" at bounding box center [60, 12] width 18 height 7
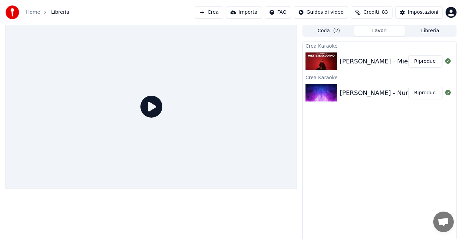
click at [154, 107] on icon at bounding box center [151, 106] width 22 height 22
click at [421, 59] on button "Riproduci" at bounding box center [425, 61] width 34 height 12
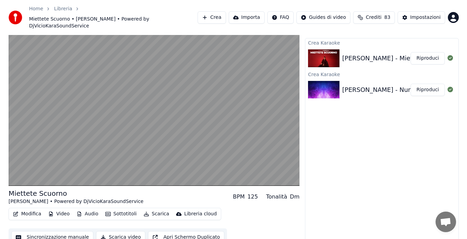
scroll to position [14, 0]
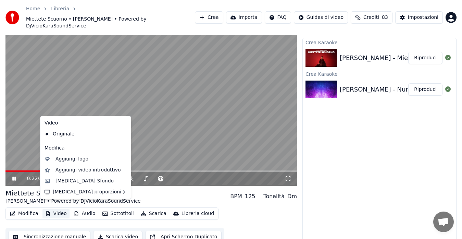
click at [54, 208] on button "Video" at bounding box center [55, 213] width 27 height 10
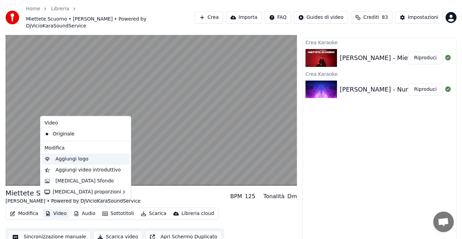
click at [57, 159] on div "Aggiungi logo" at bounding box center [71, 158] width 33 height 7
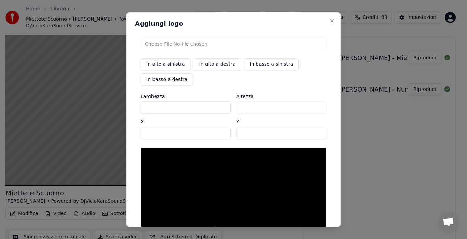
click at [254, 45] on input "file" at bounding box center [234, 44] width 186 height 12
type input "**********"
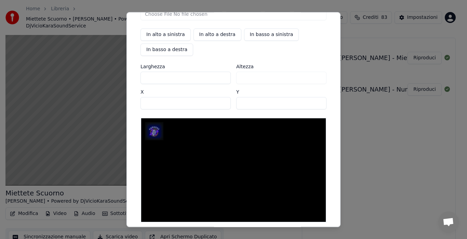
scroll to position [23, 0]
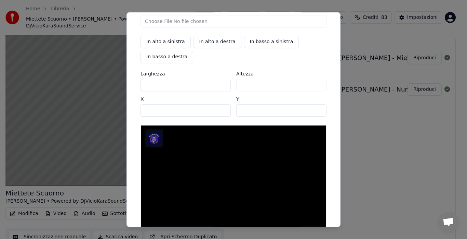
click at [151, 56] on button "In basso a destra" at bounding box center [167, 57] width 53 height 12
type input "****"
type input "***"
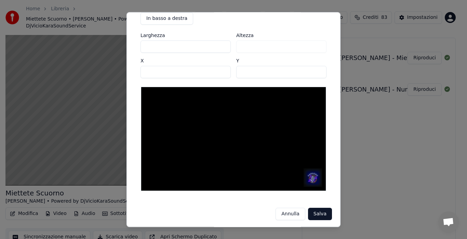
scroll to position [63, 0]
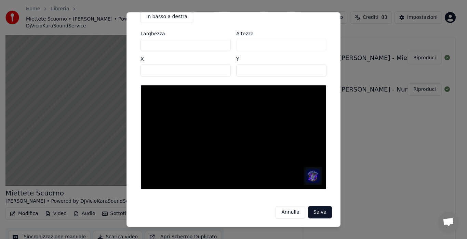
click at [313, 213] on button "Salva" at bounding box center [320, 212] width 24 height 12
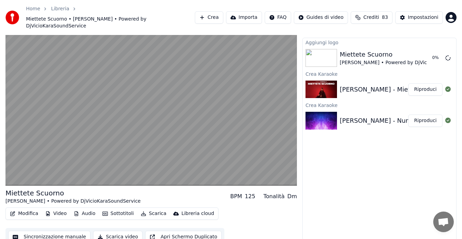
click at [53, 208] on button "Video" at bounding box center [55, 213] width 27 height 10
click at [352, 183] on div "Aggiungi logo Miettete Scuorno Nancy Coppola • Powered by DjVicioKaraSoundServi…" at bounding box center [379, 139] width 154 height 203
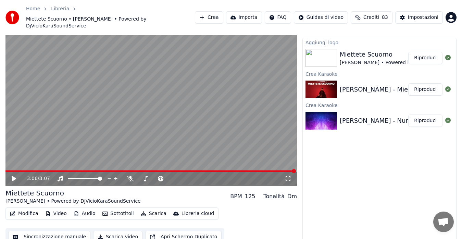
click at [423, 52] on button "Riproduci" at bounding box center [425, 58] width 34 height 12
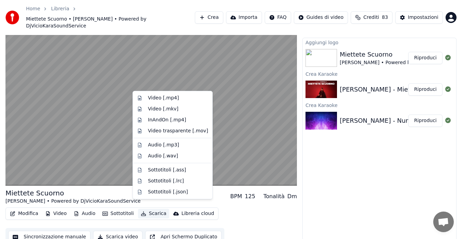
click at [148, 208] on button "Scarica" at bounding box center [153, 213] width 31 height 10
click at [109, 232] on button "Scarica video" at bounding box center [117, 236] width 49 height 12
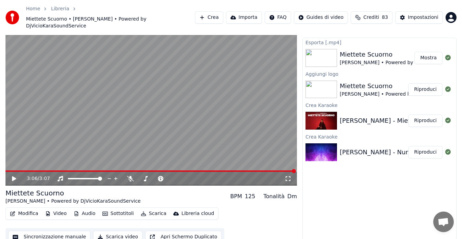
click at [423, 52] on button "Mostra" at bounding box center [428, 58] width 28 height 12
click at [372, 14] on span "Crediti" at bounding box center [371, 17] width 16 height 7
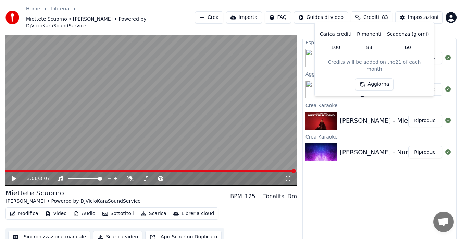
click at [372, 79] on button "Aggiorna" at bounding box center [374, 84] width 39 height 12
click at [333, 14] on html "Home Libreria Miettete Scuorno • Nancy Coppola • Powered by DjVicioKaraSoundSer…" at bounding box center [231, 105] width 462 height 239
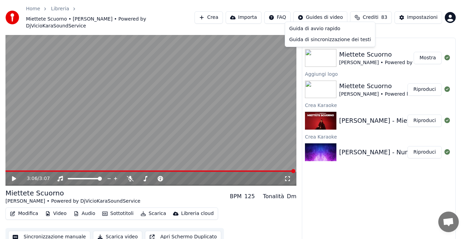
click at [249, 13] on html "Home Libreria Miettete Scuorno • Nancy Coppola • Powered by DjVicioKaraSoundSer…" at bounding box center [233, 105] width 467 height 239
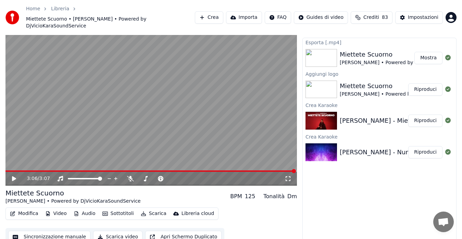
click at [248, 14] on button "Importa" at bounding box center [244, 17] width 36 height 12
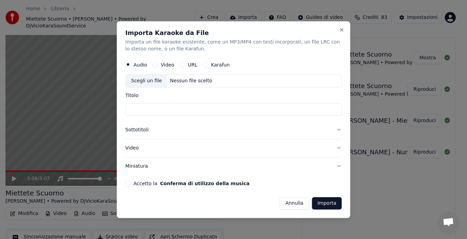
click at [154, 65] on button "Video" at bounding box center [155, 64] width 5 height 5
click at [188, 79] on div "Nessun file scelto" at bounding box center [191, 80] width 48 height 7
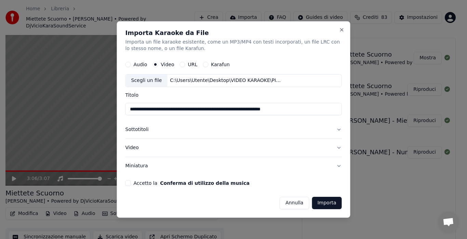
drag, startPoint x: 183, startPoint y: 108, endPoint x: 116, endPoint y: 113, distance: 67.2
click at [116, 113] on body "Home Libreria Miettete Scuorno • Nancy Coppola • Powered by DjVicioKaraSoundSer…" at bounding box center [231, 105] width 462 height 239
click at [188, 109] on input "**********" at bounding box center [234, 109] width 217 height 12
type input "**********"
click at [188, 125] on button "Sottotitoli" at bounding box center [234, 130] width 217 height 18
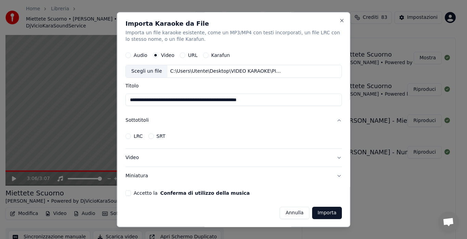
click at [188, 125] on button "Sottotitoli" at bounding box center [234, 121] width 217 height 18
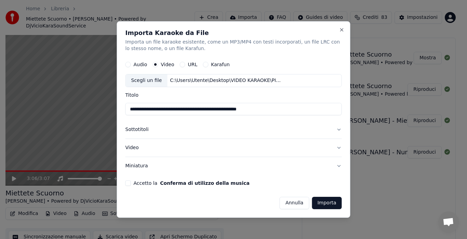
click at [179, 147] on button "Video" at bounding box center [234, 148] width 217 height 18
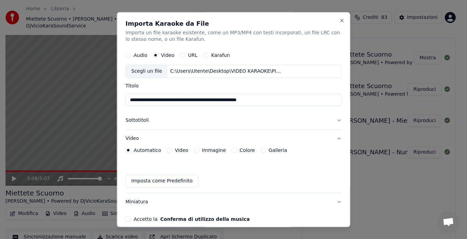
click at [260, 150] on button "Galleria" at bounding box center [262, 149] width 5 height 5
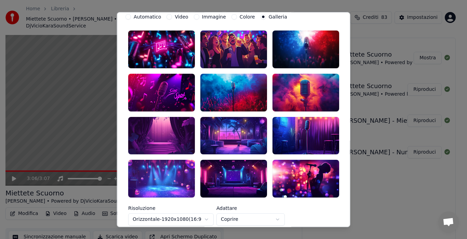
scroll to position [120, 0]
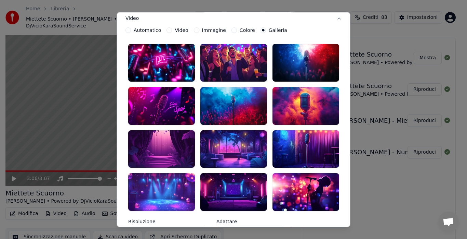
click at [147, 148] on div at bounding box center [161, 149] width 67 height 38
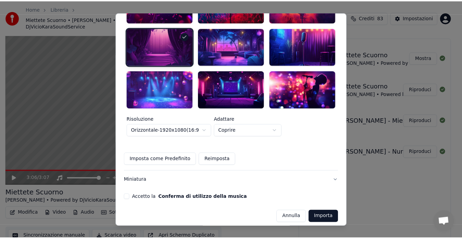
scroll to position [222, 0]
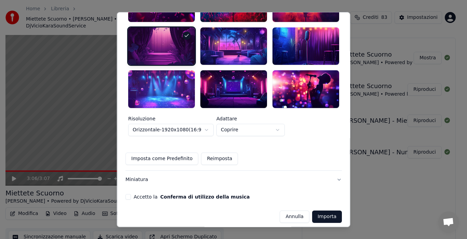
click at [128, 194] on button "Accetto la Conferma di utilizzo della musica" at bounding box center [128, 196] width 5 height 5
click at [318, 213] on button "Importa" at bounding box center [327, 216] width 30 height 12
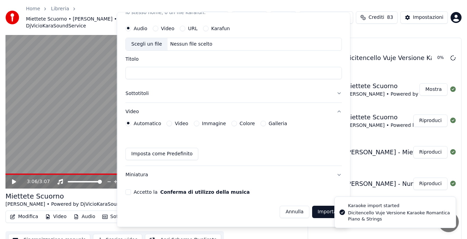
scroll to position [27, 0]
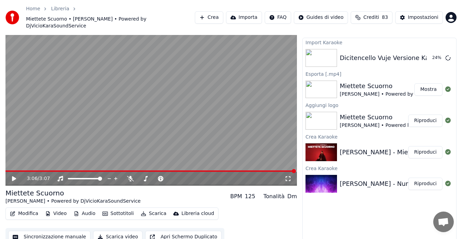
click at [218, 14] on button "Crea" at bounding box center [209, 17] width 28 height 12
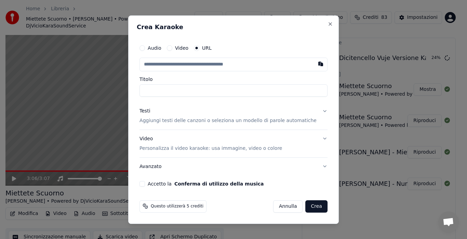
click at [184, 68] on input "text" at bounding box center [234, 64] width 188 height 14
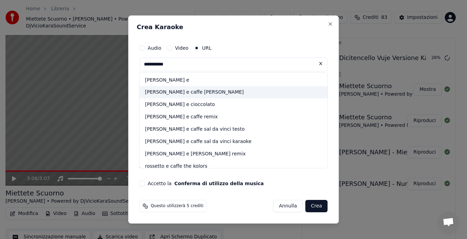
click at [177, 92] on div "rossetto e caffe sal da vinci" at bounding box center [234, 92] width 188 height 12
type input "**********"
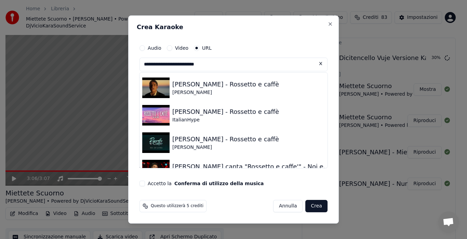
drag, startPoint x: 220, startPoint y: 63, endPoint x: 144, endPoint y: 57, distance: 76.6
click at [144, 57] on div "**********" at bounding box center [233, 119] width 211 height 208
click at [314, 64] on button at bounding box center [321, 63] width 14 height 12
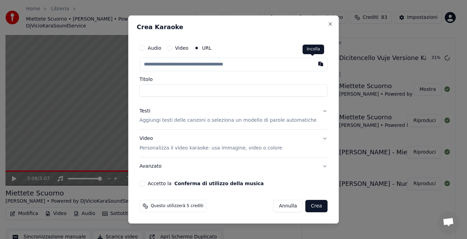
click at [314, 65] on button "button" at bounding box center [321, 63] width 14 height 12
type input "**********"
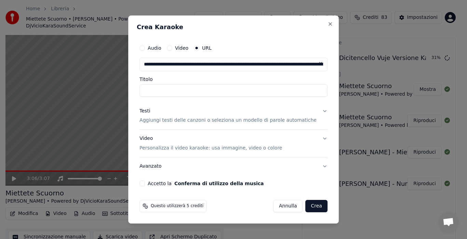
type input "**********"
click at [317, 111] on button "Testi Aggiungi testi delle canzoni o seleziona un modello di parole automatiche" at bounding box center [234, 115] width 188 height 27
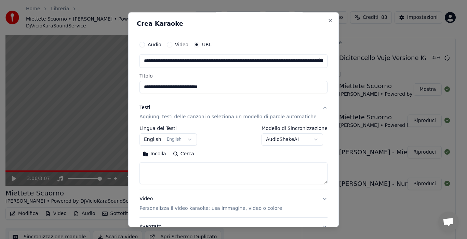
click at [187, 141] on button "English English" at bounding box center [168, 139] width 57 height 12
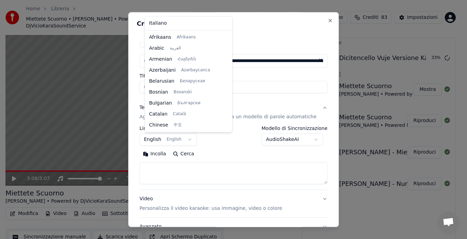
scroll to position [55, 0]
select select "**"
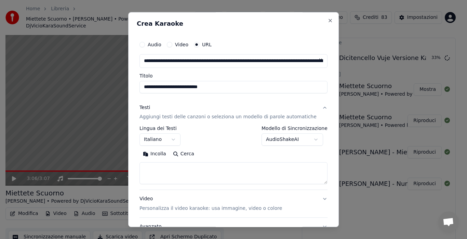
click at [270, 140] on body "**********" at bounding box center [231, 105] width 462 height 239
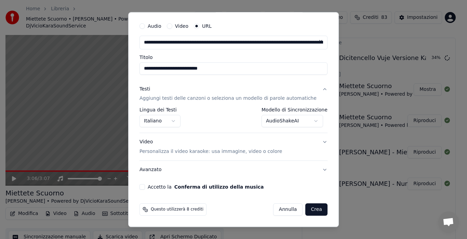
scroll to position [0, 0]
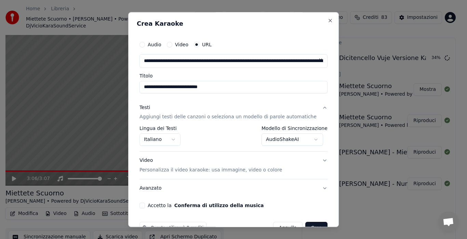
click at [296, 140] on button "AudioShakeAI" at bounding box center [293, 139] width 62 height 12
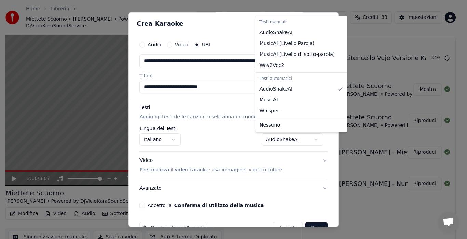
select select "**********"
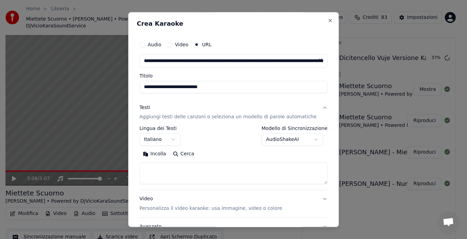
click at [153, 152] on button "Incolla" at bounding box center [155, 154] width 30 height 11
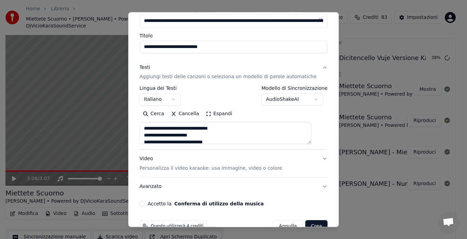
scroll to position [53, 0]
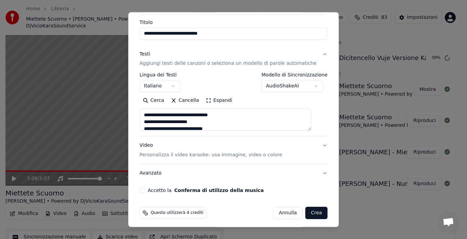
click at [186, 152] on p "Personalizza il video karaoke: usa immagine, video o colore" at bounding box center [211, 155] width 143 height 7
type textarea "**********"
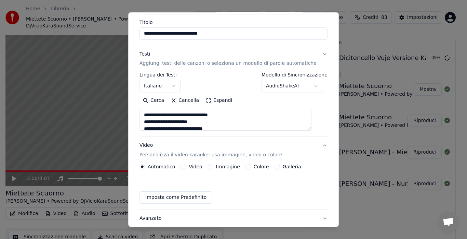
scroll to position [39, 0]
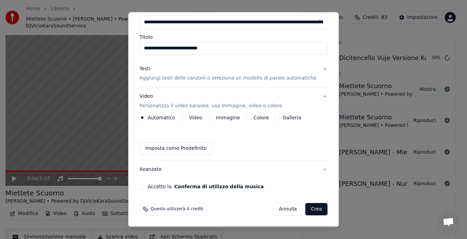
click at [278, 117] on button "Galleria" at bounding box center [277, 117] width 5 height 5
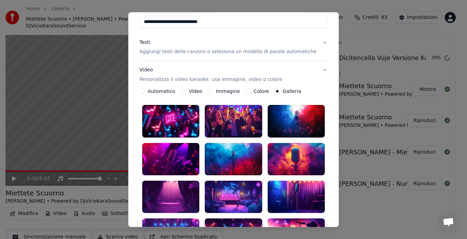
scroll to position [78, 0]
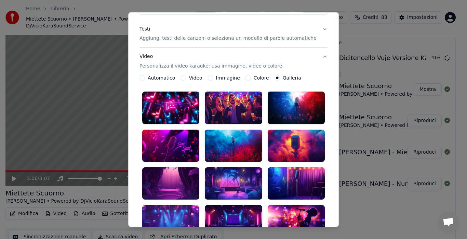
click at [295, 102] on div at bounding box center [296, 108] width 57 height 32
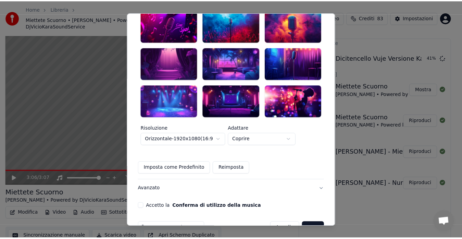
scroll to position [205, 0]
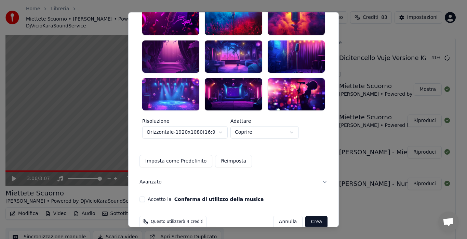
click at [145, 196] on button "Accetto la Conferma di utilizzo della musica" at bounding box center [142, 198] width 5 height 5
click at [309, 215] on button "Crea" at bounding box center [317, 221] width 22 height 12
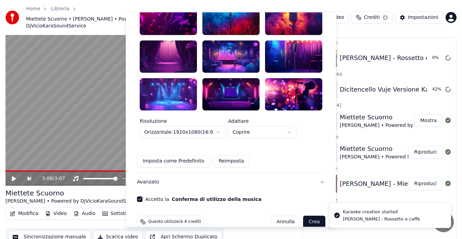
scroll to position [0, 0]
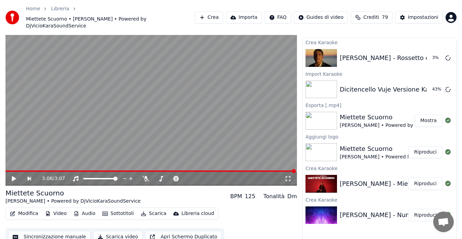
click at [424, 114] on button "Mostra" at bounding box center [428, 120] width 28 height 12
click at [429, 114] on button "Mostra" at bounding box center [428, 120] width 28 height 12
click at [430, 114] on button "Mostra" at bounding box center [428, 120] width 28 height 12
click at [427, 146] on button "Riproduci" at bounding box center [425, 152] width 34 height 12
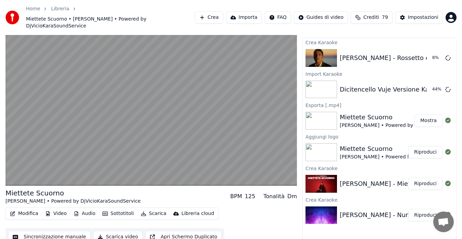
click at [431, 116] on button "Mostra" at bounding box center [428, 120] width 28 height 12
click at [429, 114] on button "Mostra" at bounding box center [428, 120] width 28 height 12
click at [421, 177] on button "Riproduci" at bounding box center [425, 183] width 34 height 12
click at [418, 208] on button "Riproduci" at bounding box center [425, 214] width 34 height 12
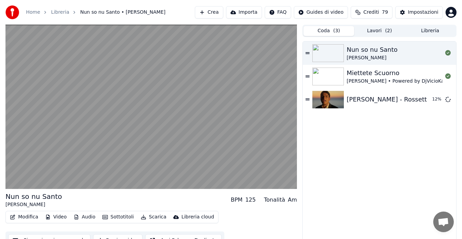
click at [327, 29] on button "Coda ( 3 )" at bounding box center [328, 31] width 51 height 10
click at [381, 30] on button "Lavori ( 2 )" at bounding box center [379, 31] width 51 height 10
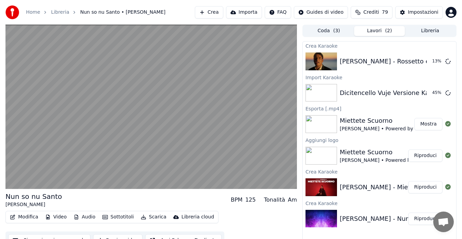
click at [431, 28] on button "Libreria" at bounding box center [429, 31] width 51 height 10
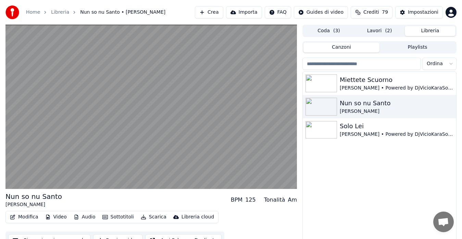
click at [376, 29] on button "Lavori ( 2 )" at bounding box center [379, 31] width 51 height 10
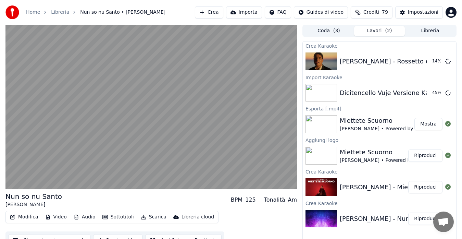
click at [324, 31] on button "Coda ( 3 )" at bounding box center [328, 31] width 51 height 10
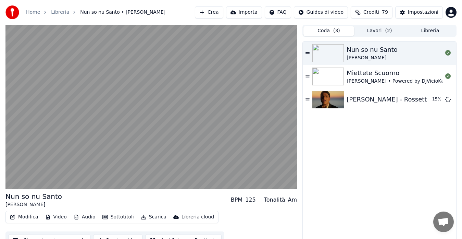
click at [386, 32] on span "( 2 )" at bounding box center [388, 30] width 7 height 7
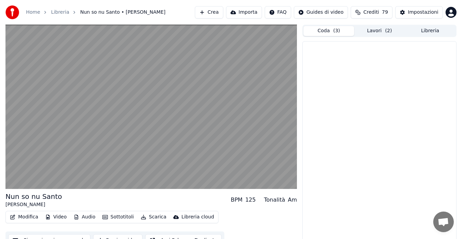
click at [332, 28] on button "Coda ( 3 )" at bounding box center [328, 31] width 51 height 10
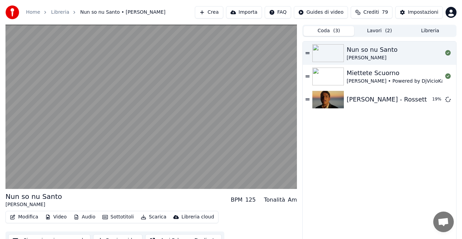
click at [379, 26] on button "Lavori ( 2 )" at bounding box center [379, 31] width 51 height 10
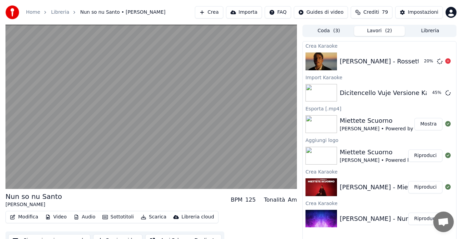
click at [362, 64] on div "Sal Da Vinci - Rossetto e caffè" at bounding box center [392, 61] width 107 height 10
click at [360, 86] on div "Dicitencello Vuje Versione Karaoke Romantica Piano & Strings 45 %" at bounding box center [378, 92] width 153 height 23
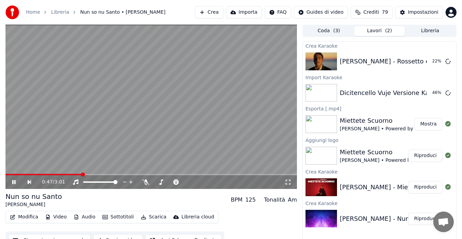
click at [13, 182] on icon at bounding box center [13, 182] width 3 height 4
click at [422, 124] on button "Mostra" at bounding box center [428, 124] width 28 height 12
click at [417, 154] on button "Riproduci" at bounding box center [425, 155] width 34 height 12
